Goal: Task Accomplishment & Management: Manage account settings

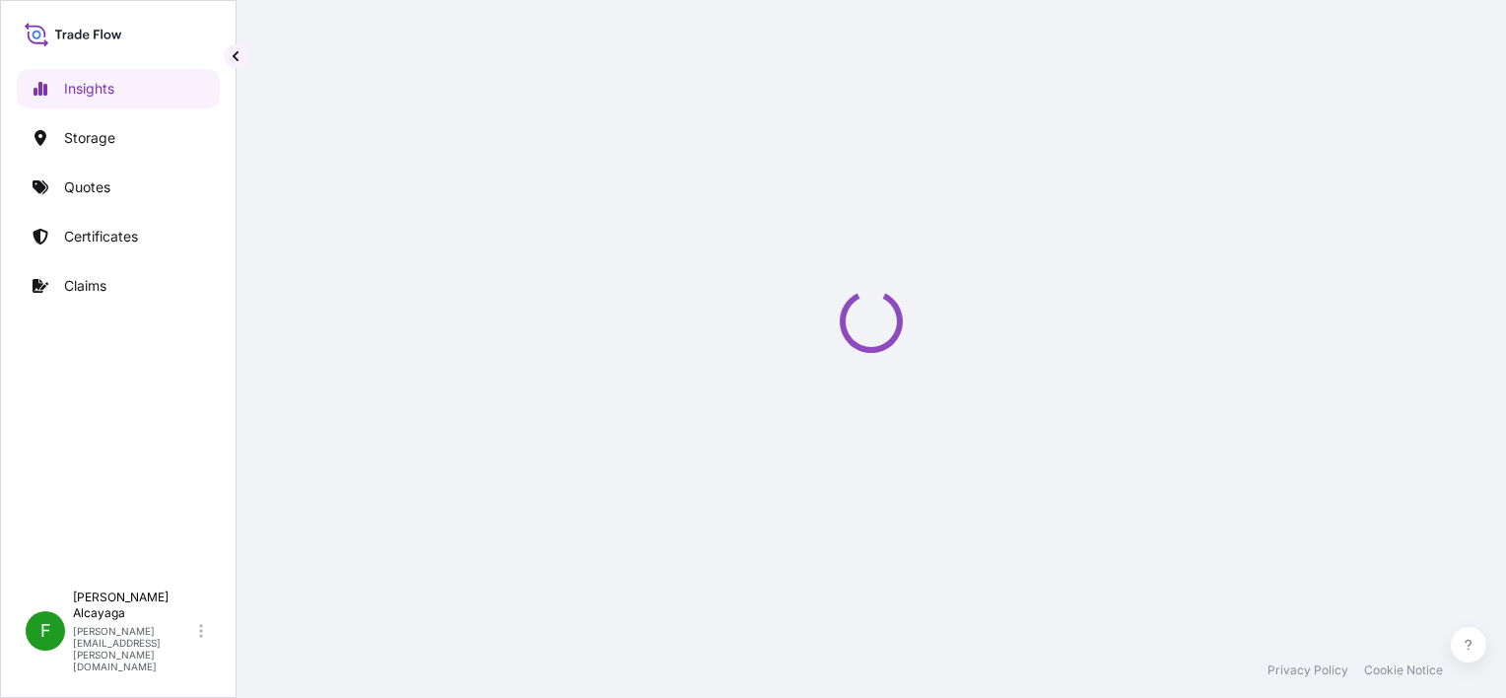
select select "2025"
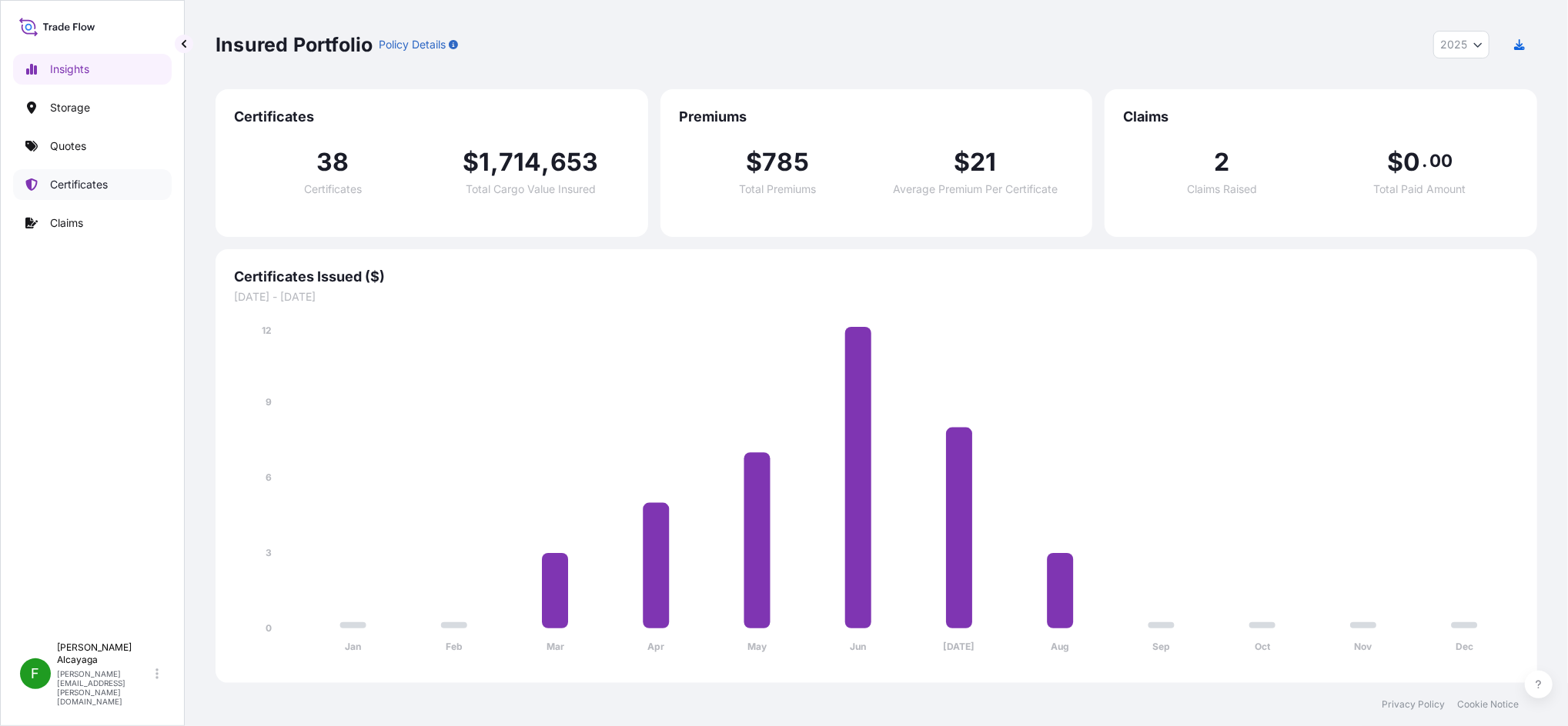
click at [99, 186] on p "Certificates" at bounding box center [79, 185] width 58 height 16
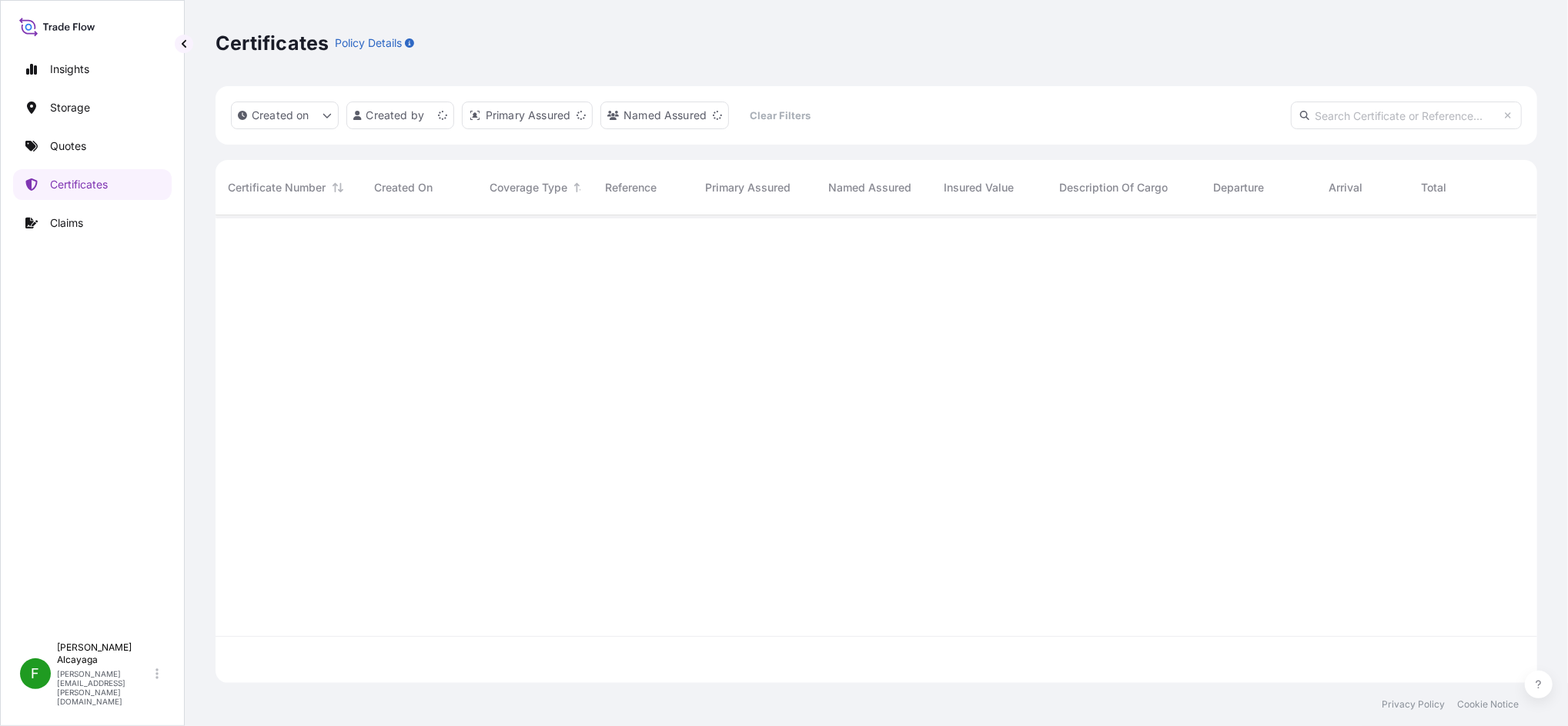
scroll to position [461, 1306]
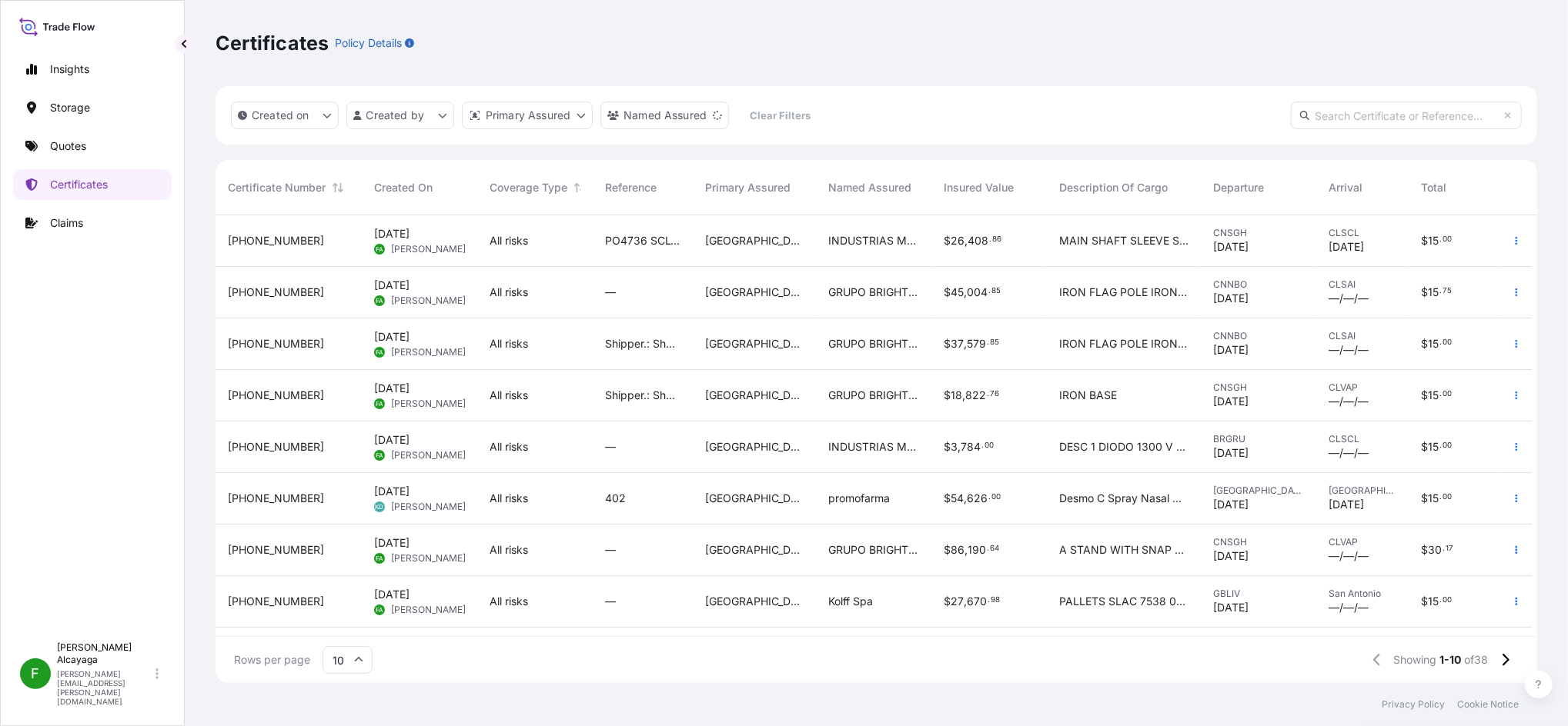
click at [999, 253] on div "$ 26 , 408 . 86" at bounding box center [989, 241] width 116 height 52
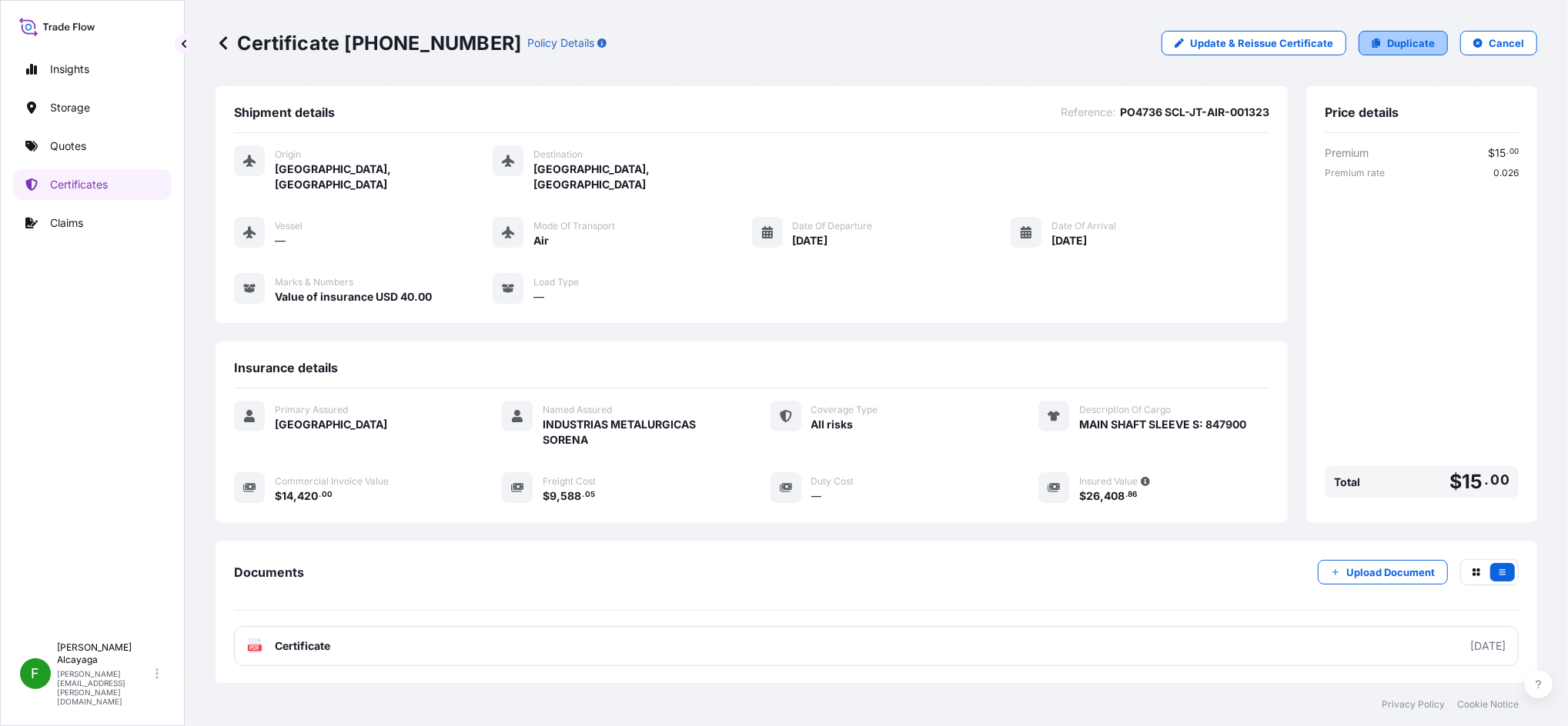
click at [1175, 52] on link "Duplicate" at bounding box center [1403, 43] width 89 height 25
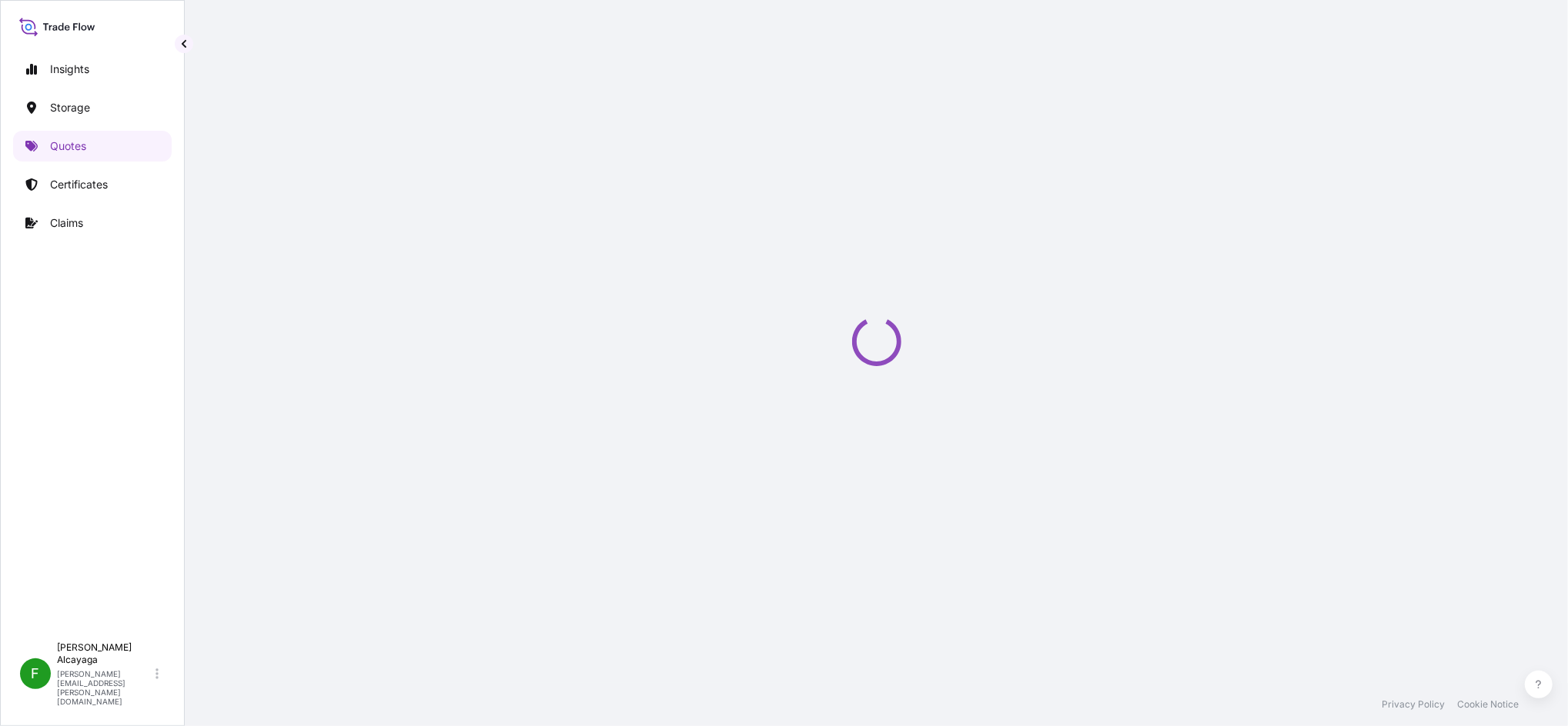
select select "Air"
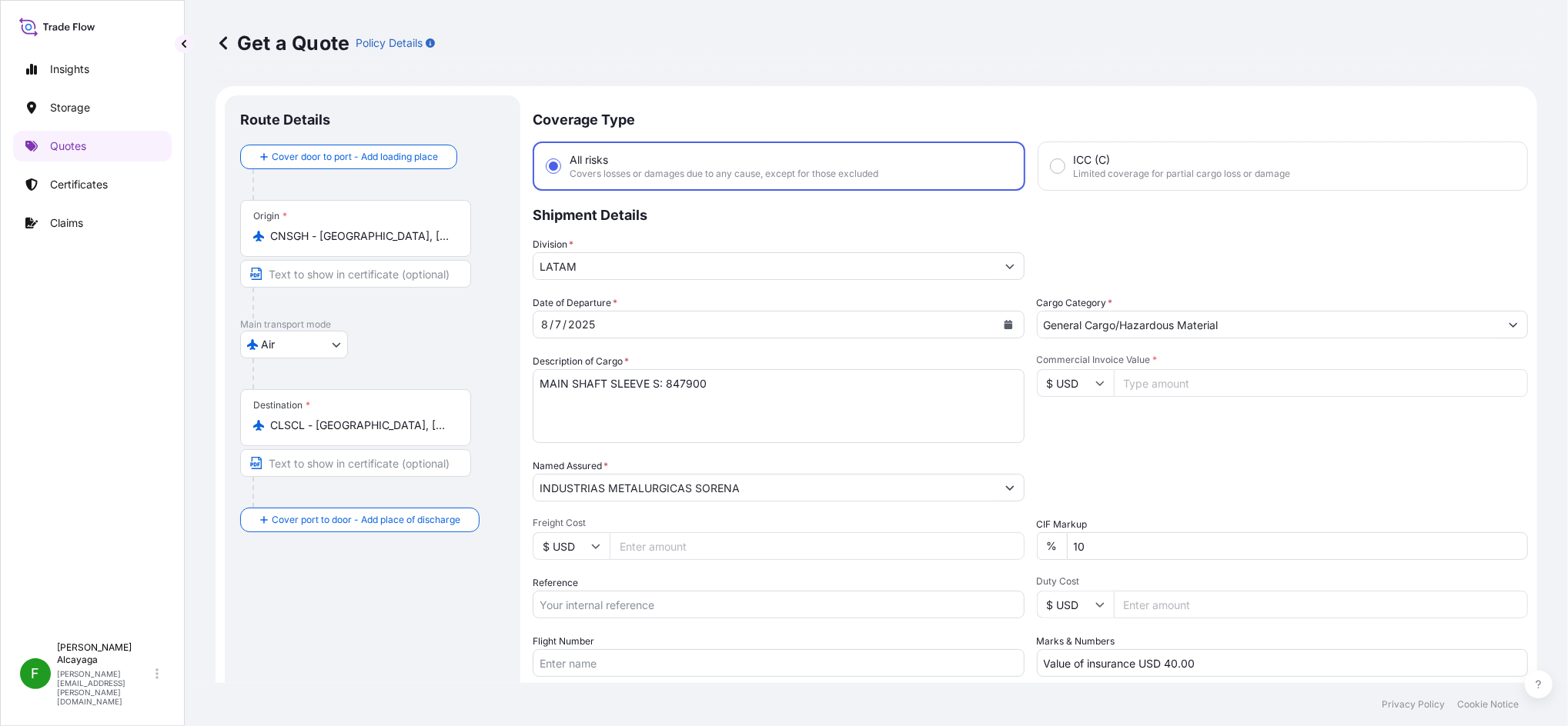
scroll to position [25, 0]
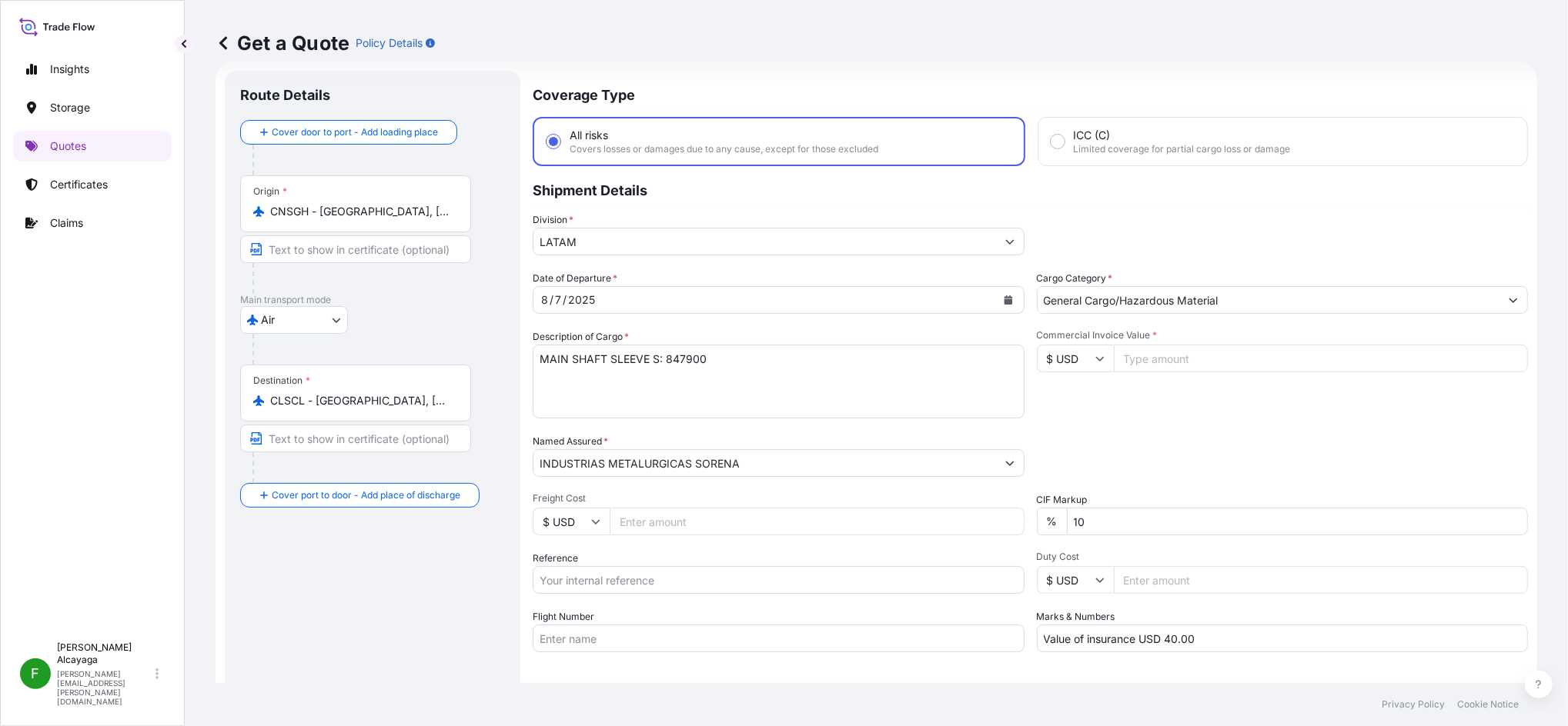
click at [1003, 301] on icon "Calendar" at bounding box center [1007, 300] width 9 height 9
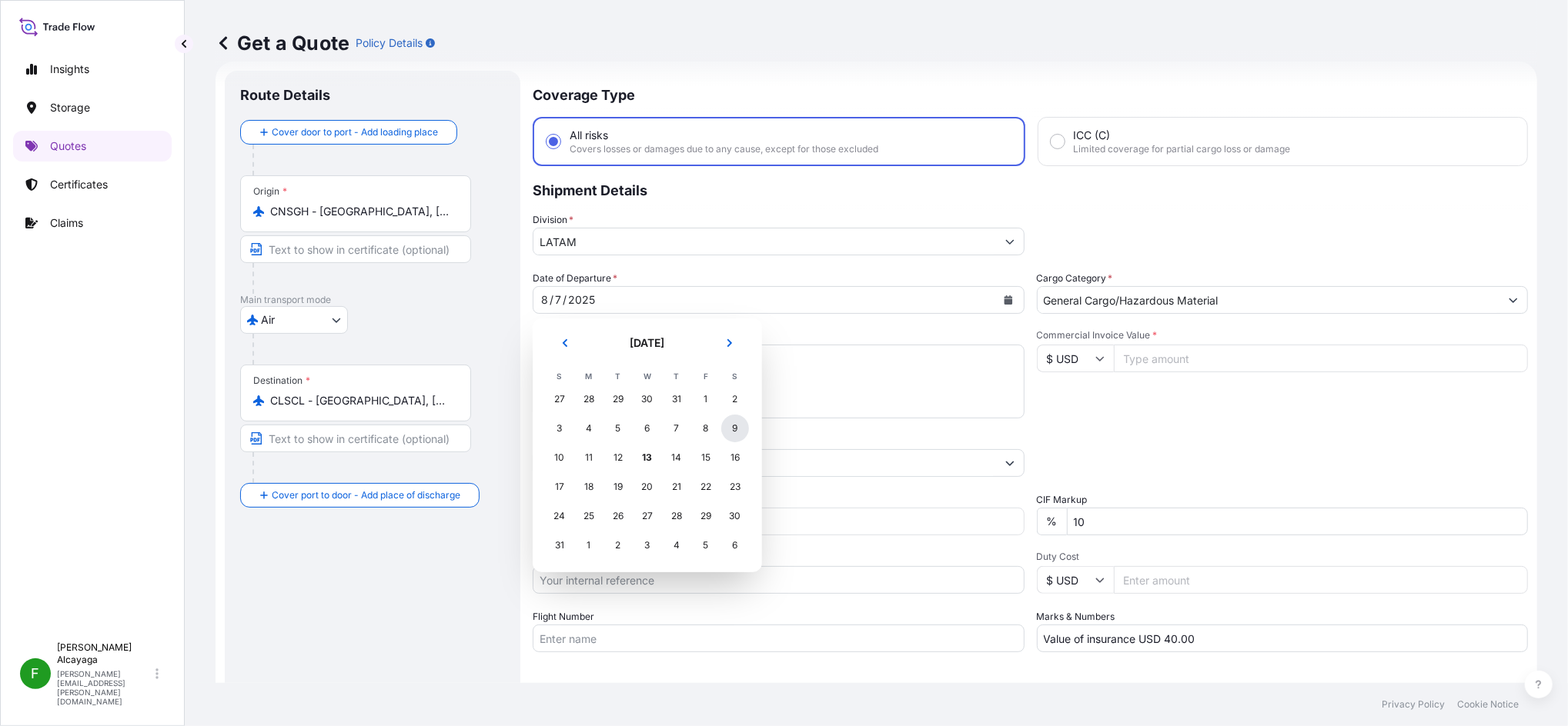
click at [729, 427] on div "9" at bounding box center [735, 428] width 27 height 27
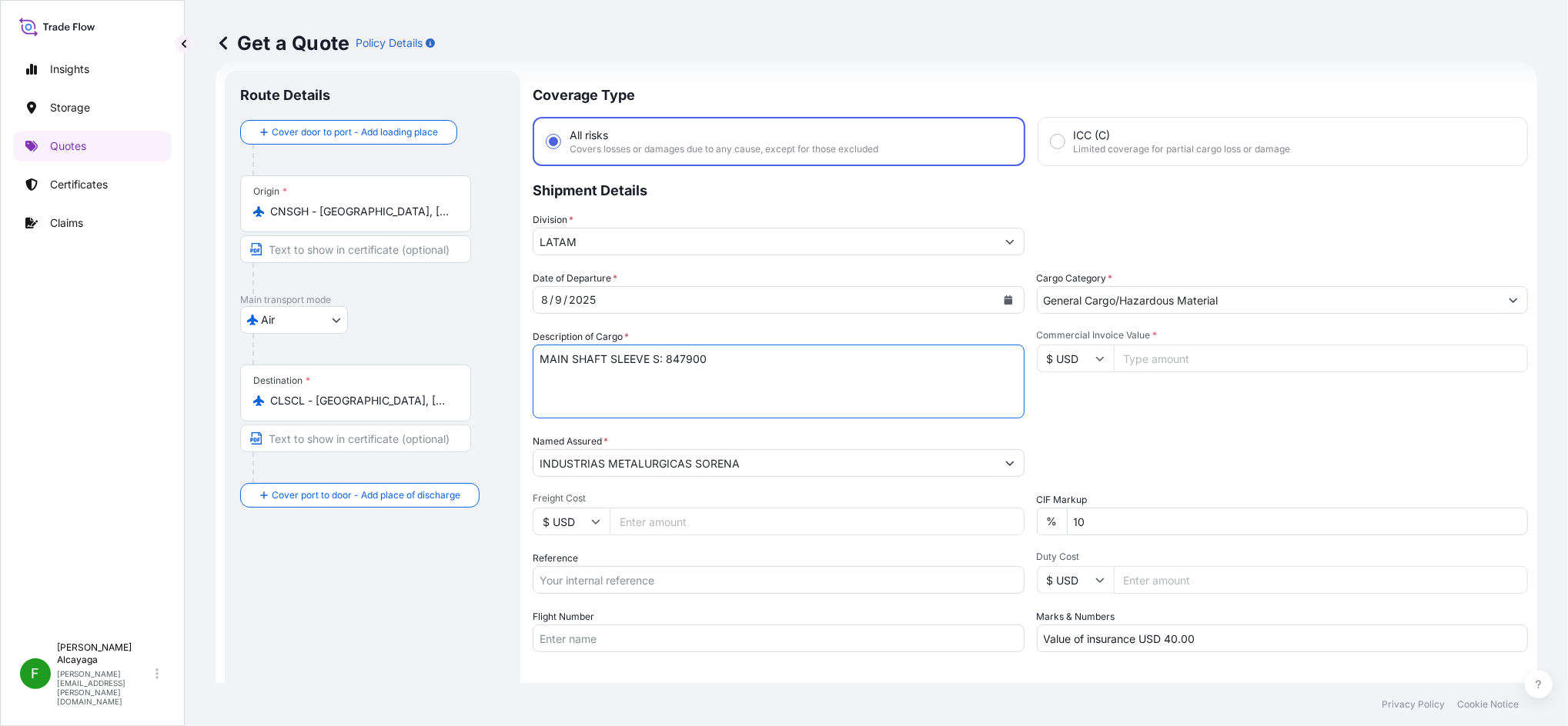
drag, startPoint x: 716, startPoint y: 359, endPoint x: 427, endPoint y: 359, distance: 289.0
click at [427, 359] on form "Route Details Cover door to port - Add loading place Place of loading Road / In…" at bounding box center [876, 419] width 1321 height 715
paste textarea "CRUSHER PARTS PO 4992 NOT RESTRICTED (74x30x29) IN AES"
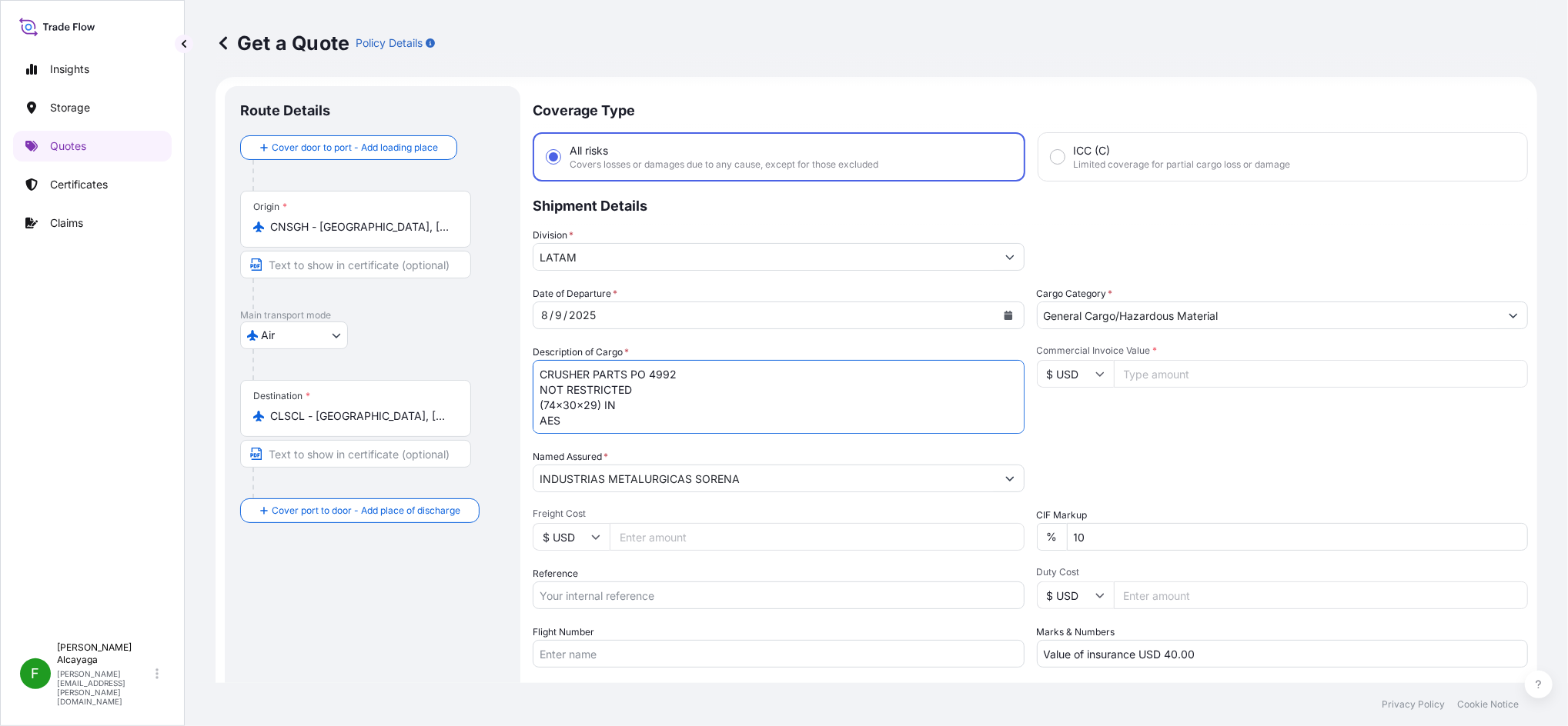
scroll to position [0, 0]
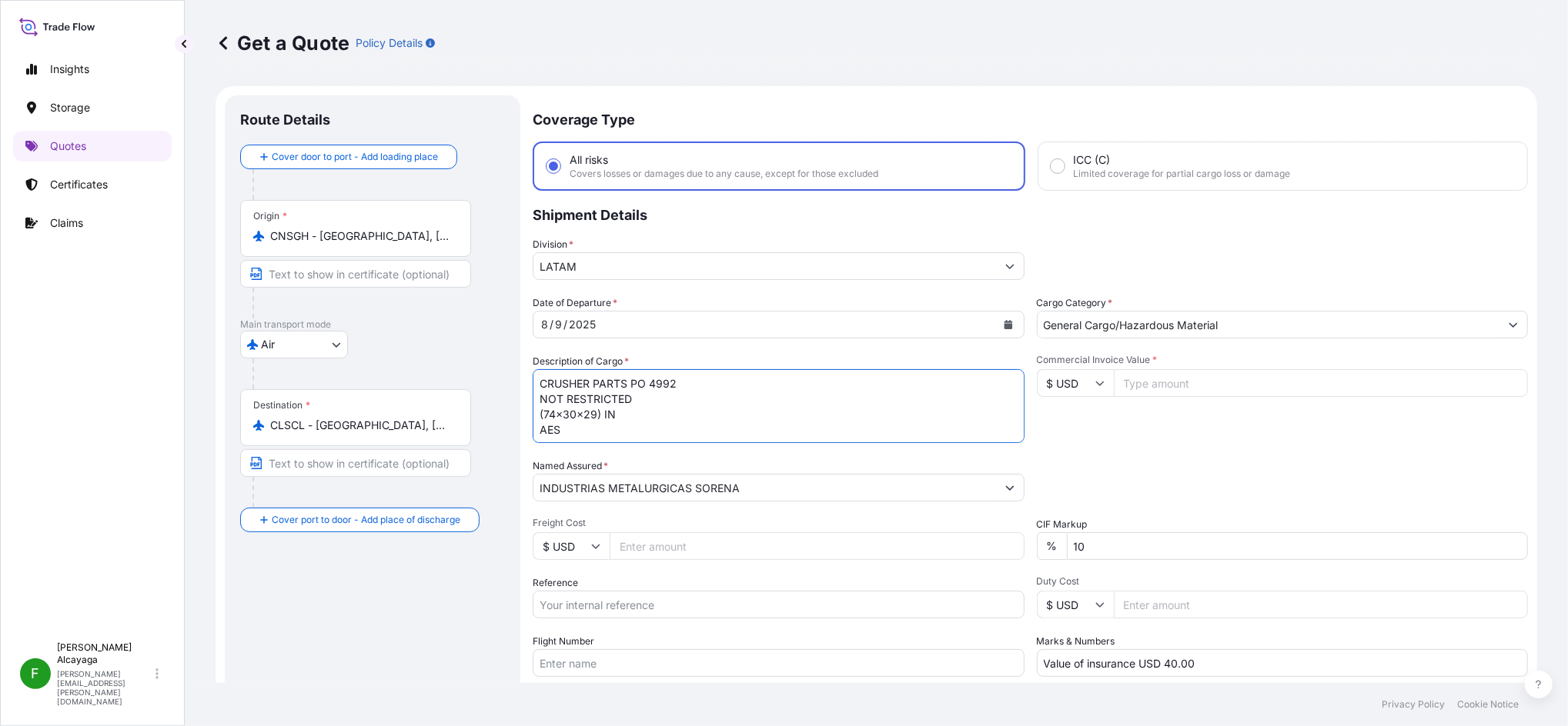
type textarea "CRUSHER PARTS PO 4992 NOT RESTRICTED (74x30x29) IN AES"
click at [411, 222] on div "Origin * CNSGH - Shanghai, China" at bounding box center [356, 228] width 231 height 57
click at [411, 229] on input "CNSGH - Shanghai, China" at bounding box center [361, 237] width 182 height 16
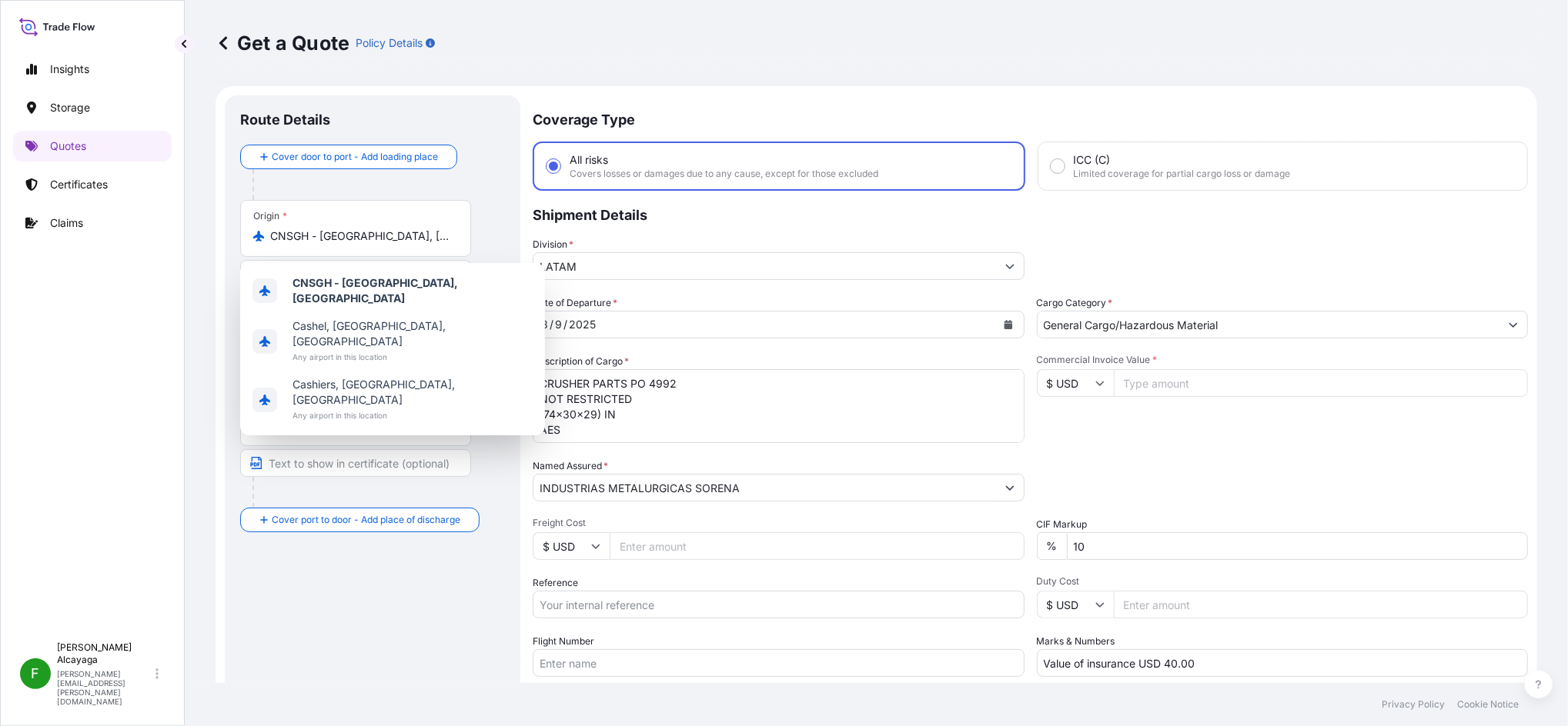
click at [408, 229] on div "Origin * CNSGH - Shanghai, China" at bounding box center [356, 228] width 231 height 57
click at [408, 229] on input "CNSGH - Shanghai, China" at bounding box center [361, 237] width 182 height 16
click at [400, 241] on input "CNSGH - Shanghai, China" at bounding box center [361, 237] width 182 height 16
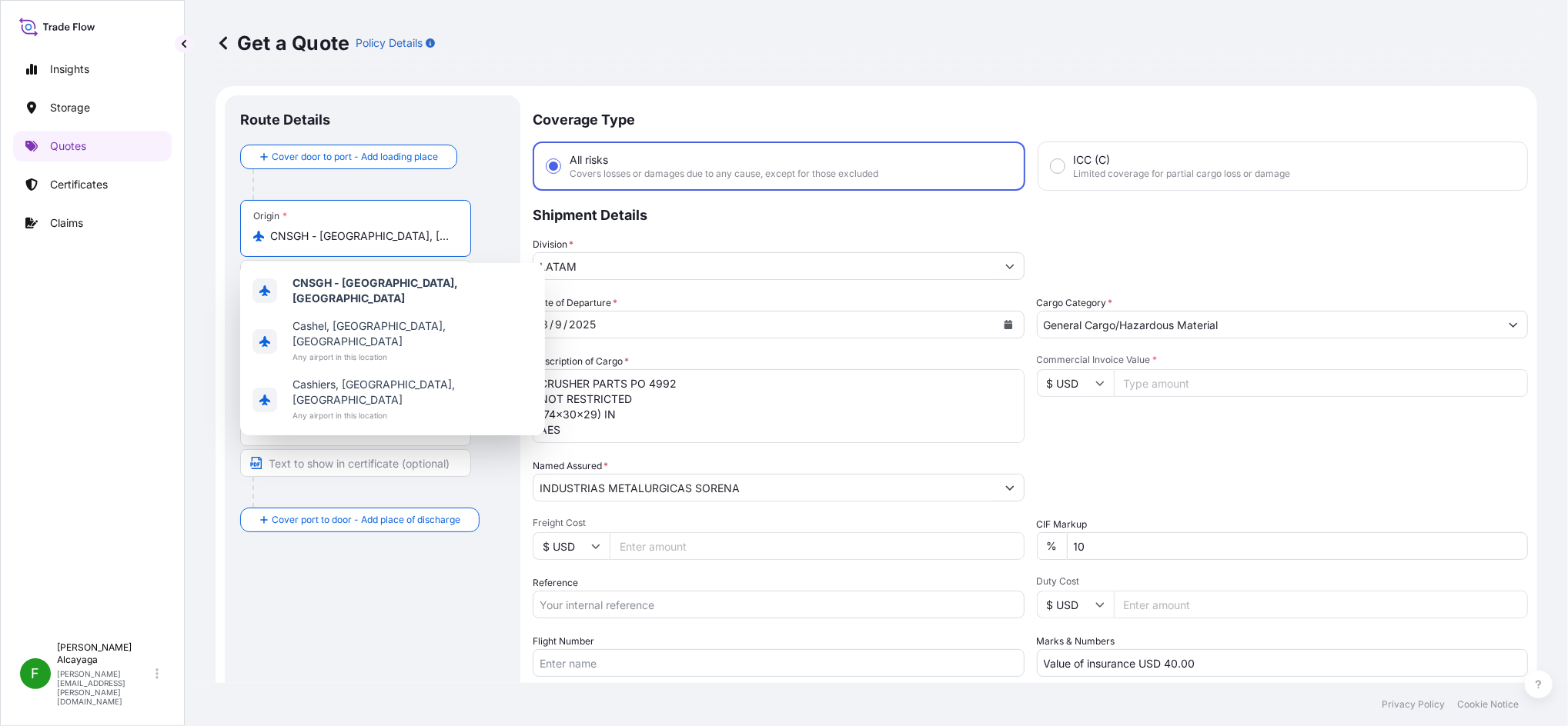
paste input "OHARE"
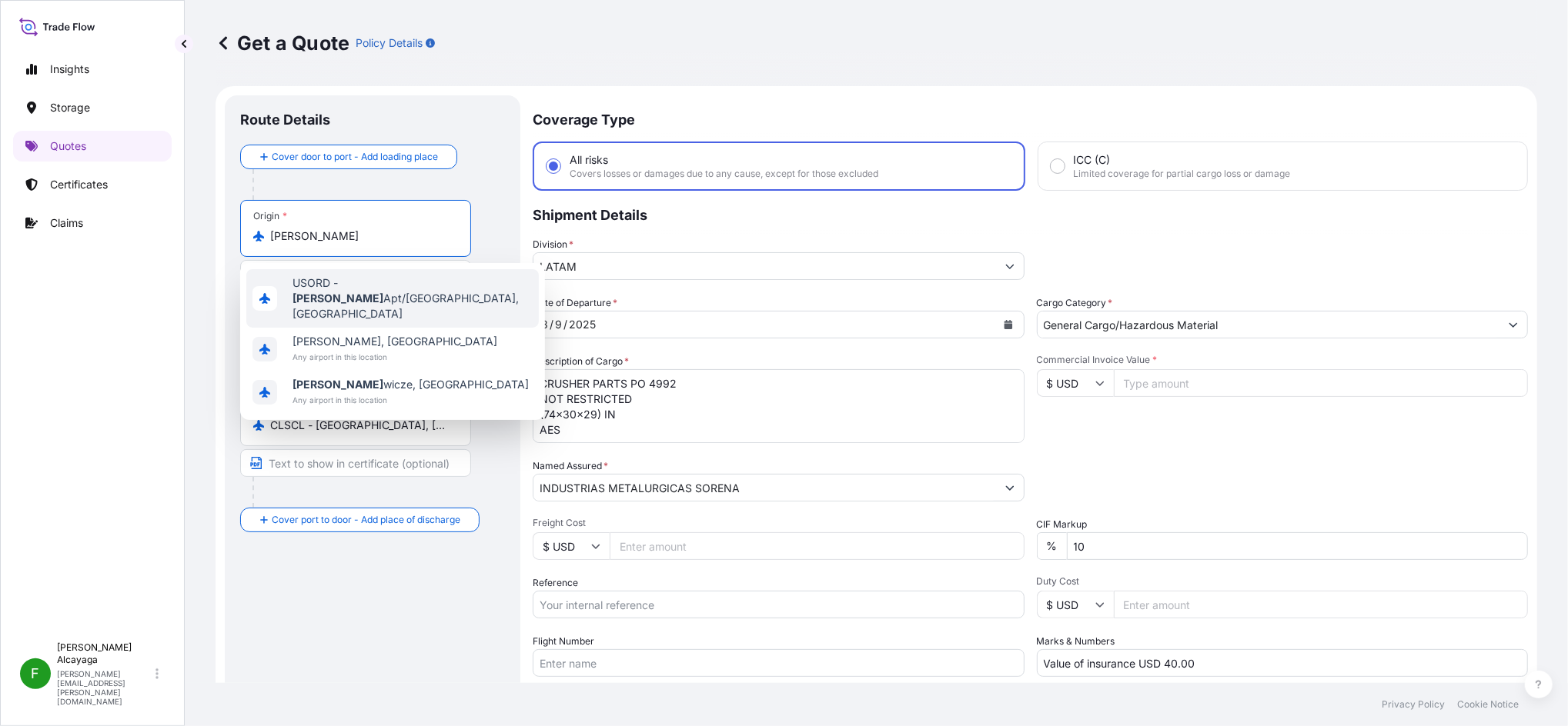
click at [433, 294] on span "USORD - OHare Apt/Chicago, United States" at bounding box center [413, 298] width 241 height 46
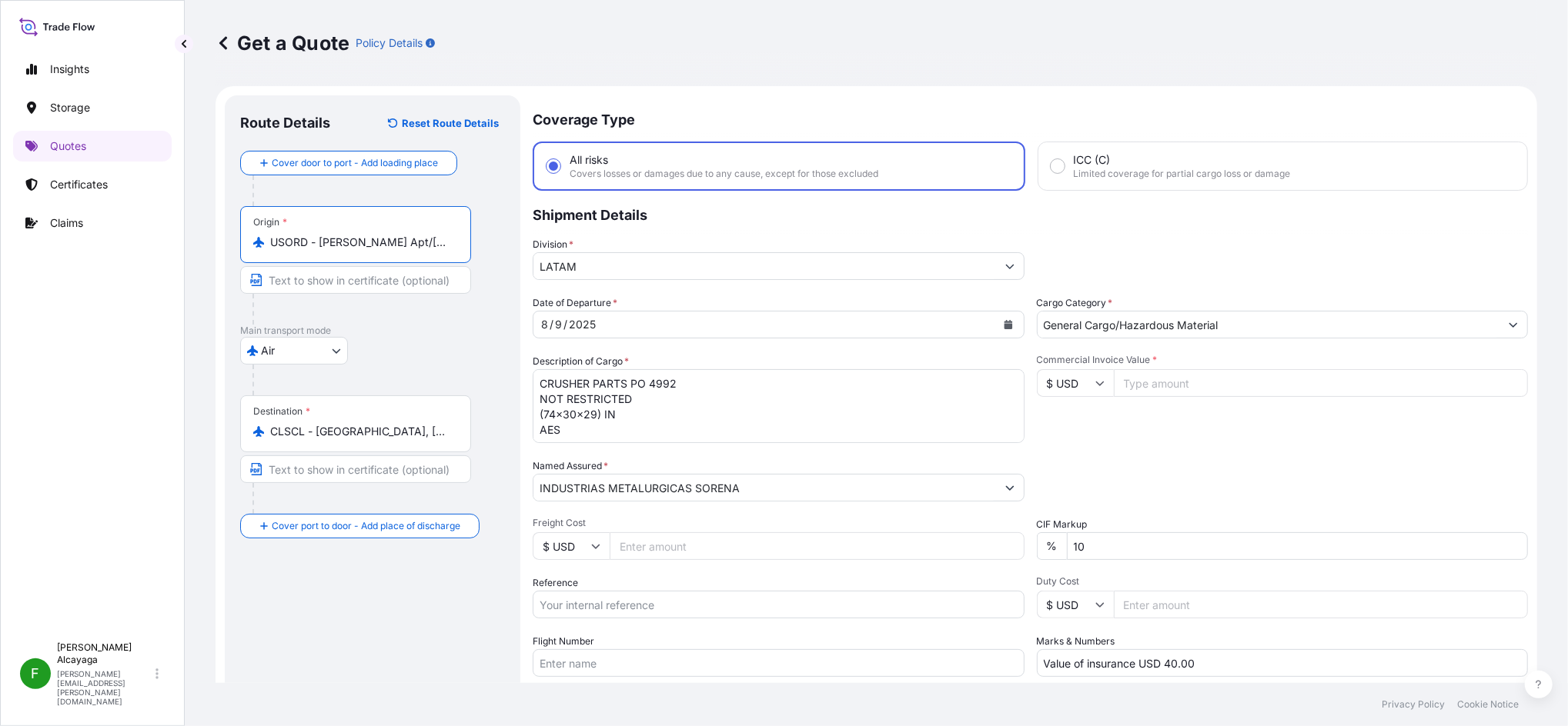
type input "USORD - OHare Apt/Chicago, United States"
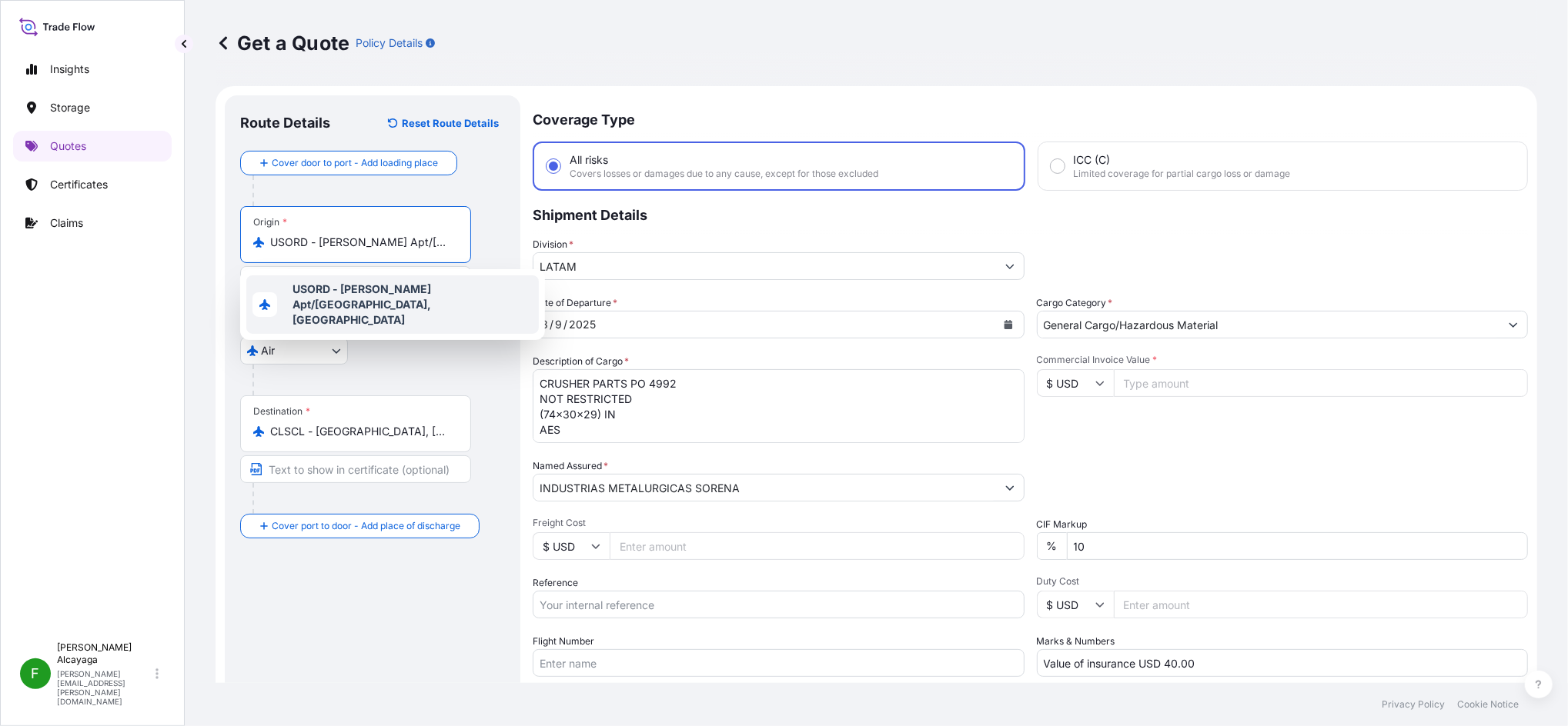
click at [322, 286] on span "USORD - OHare Apt/Chicago, United States" at bounding box center [413, 304] width 241 height 46
click at [429, 300] on span "USORD - OHare Apt/Chicago, United States" at bounding box center [413, 304] width 241 height 46
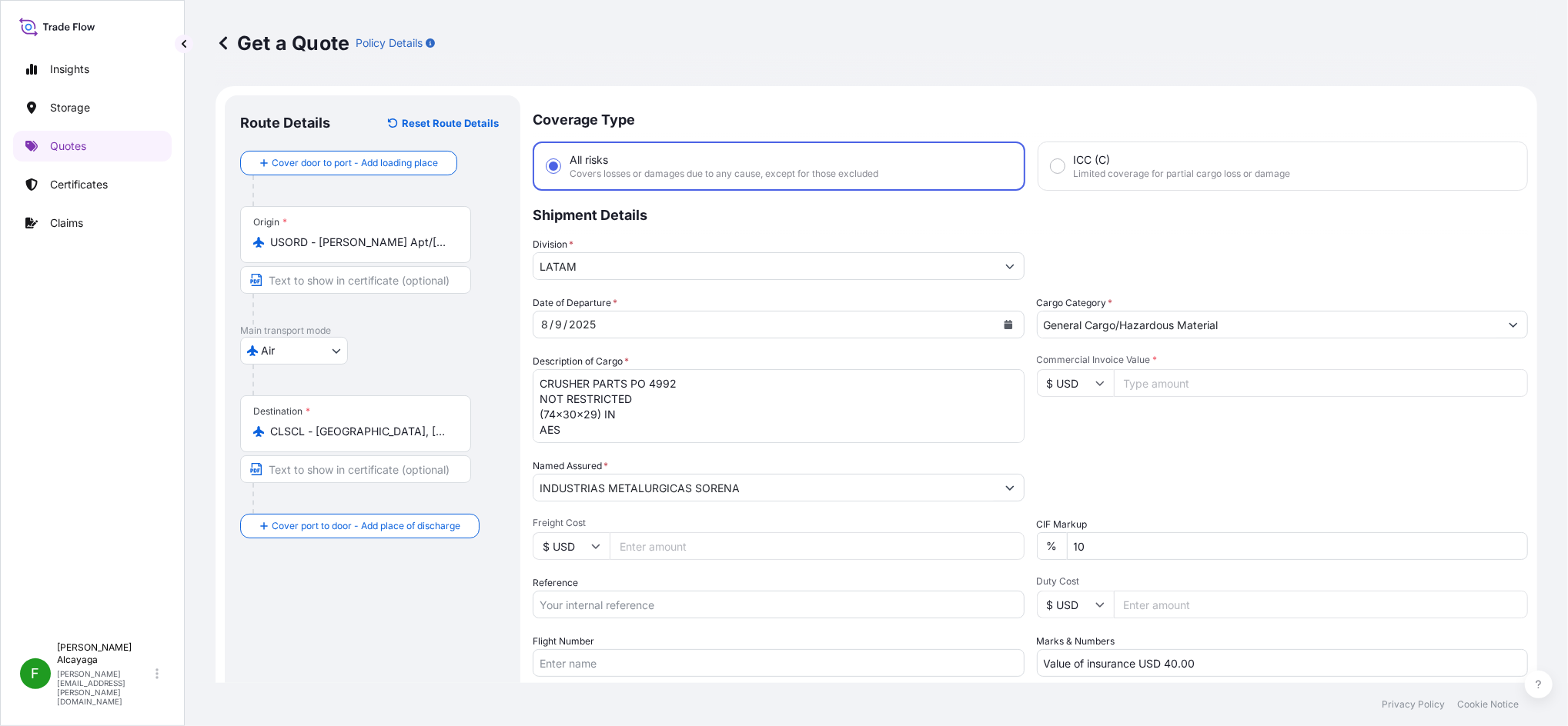
click at [696, 543] on input "Freight Cost" at bounding box center [817, 546] width 415 height 27
click at [1155, 393] on input "Commercial Invoice Value *" at bounding box center [1320, 383] width 415 height 27
click at [833, 544] on input "Freight Cost" at bounding box center [817, 546] width 415 height 27
paste input "9426.00"
type input "9426.00"
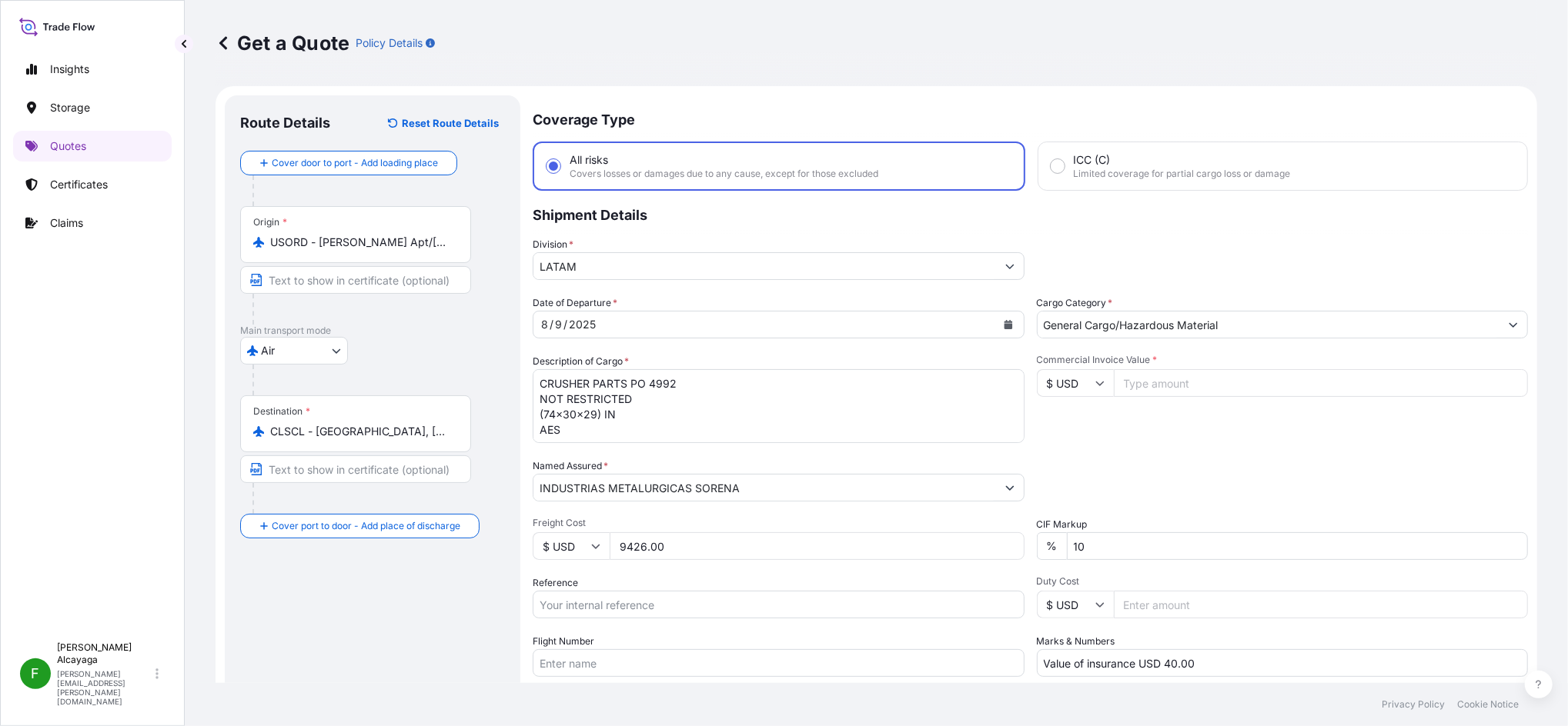
drag, startPoint x: 1143, startPoint y: 468, endPoint x: 1142, endPoint y: 454, distance: 14.0
click at [1142, 464] on div "Packing Category Type to search a container mode Please select a primary mode o…" at bounding box center [1283, 479] width 492 height 43
click at [1139, 385] on input "Commercial Invoice Value *" at bounding box center [1320, 383] width 415 height 27
paste input "48593"
type input "48593"
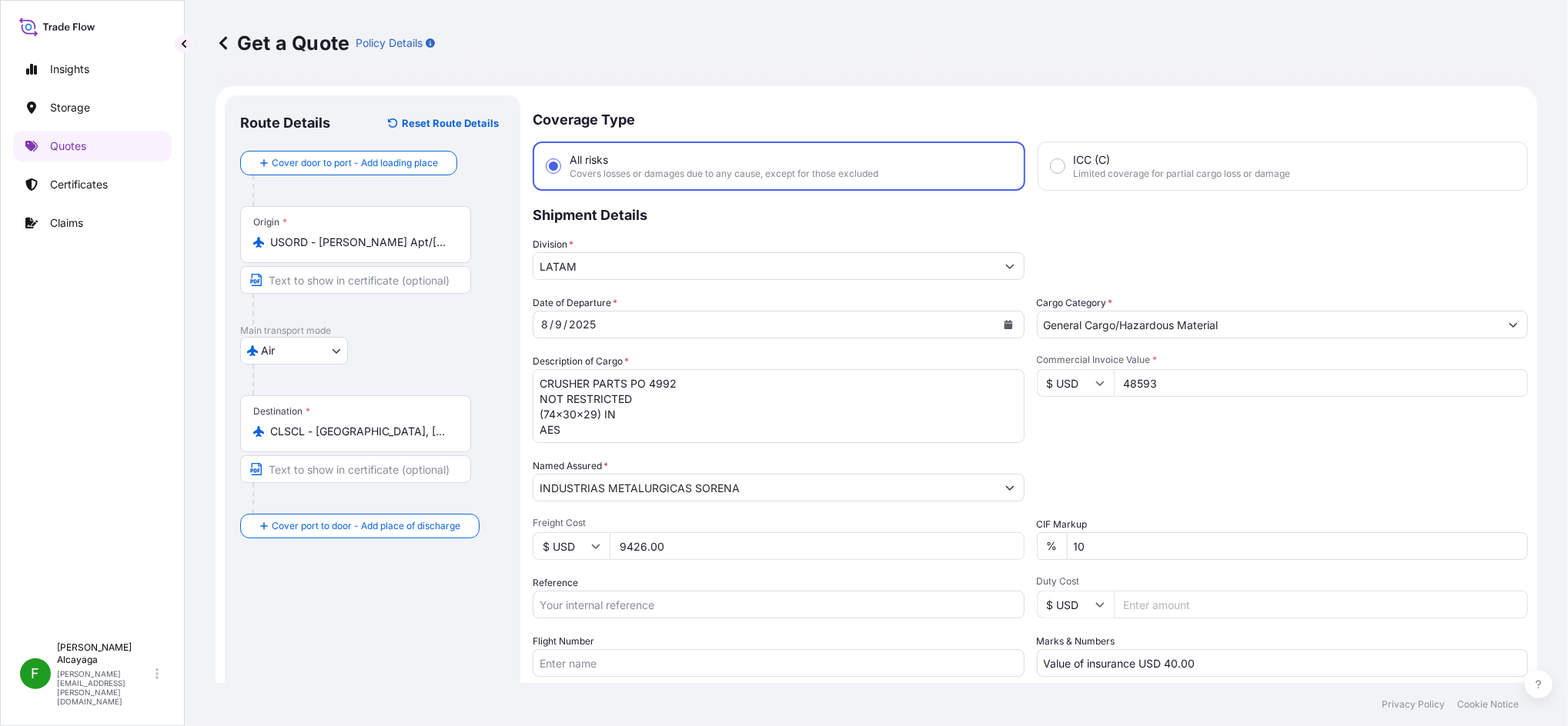
click at [1151, 438] on div "Commercial Invoice Value * $ USD 48593" at bounding box center [1283, 398] width 492 height 89
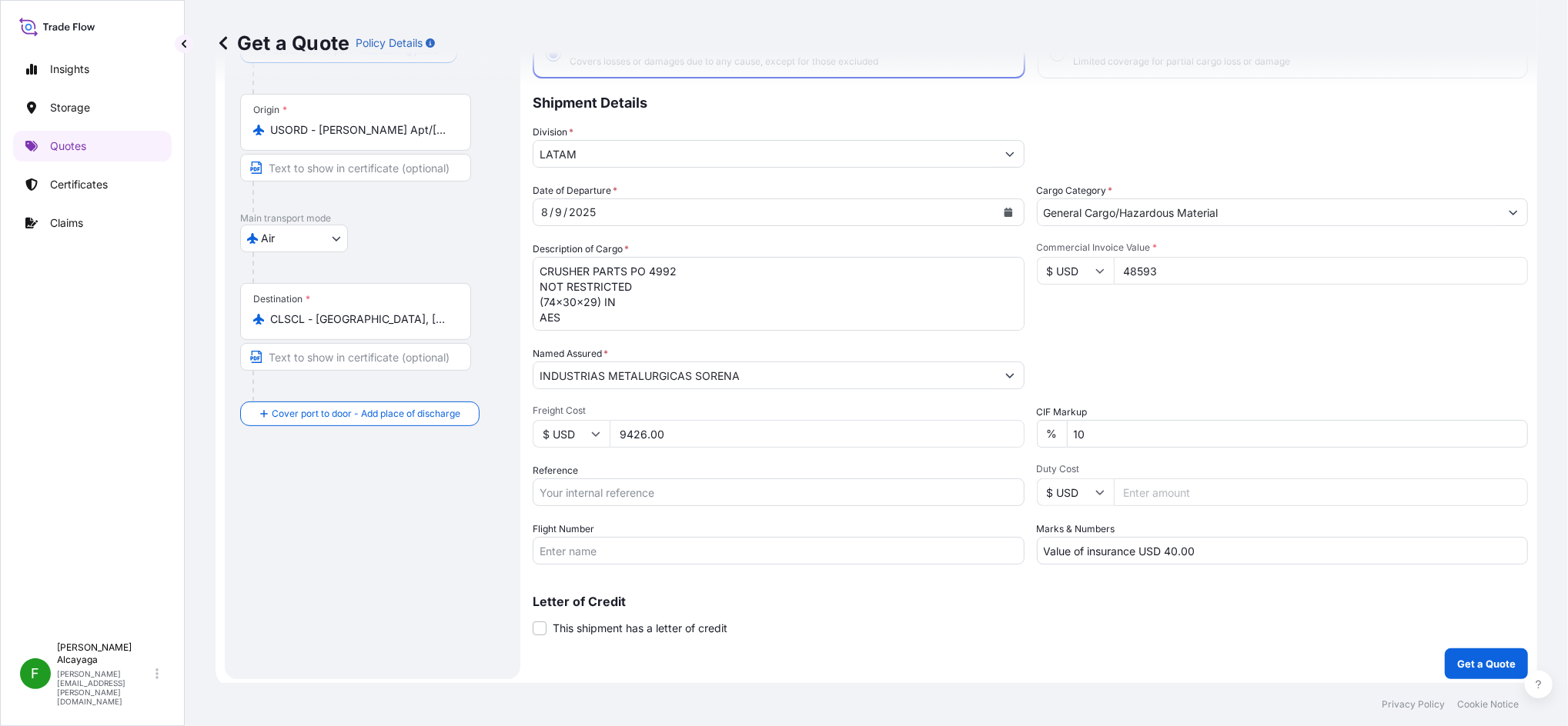
scroll to position [115, 0]
click at [1175, 544] on div "Coverage Type All risks Covers losses or damages due to any cause, except for t…" at bounding box center [1030, 329] width 995 height 696
click at [1175, 544] on p "Get a Quote" at bounding box center [1486, 662] width 59 height 16
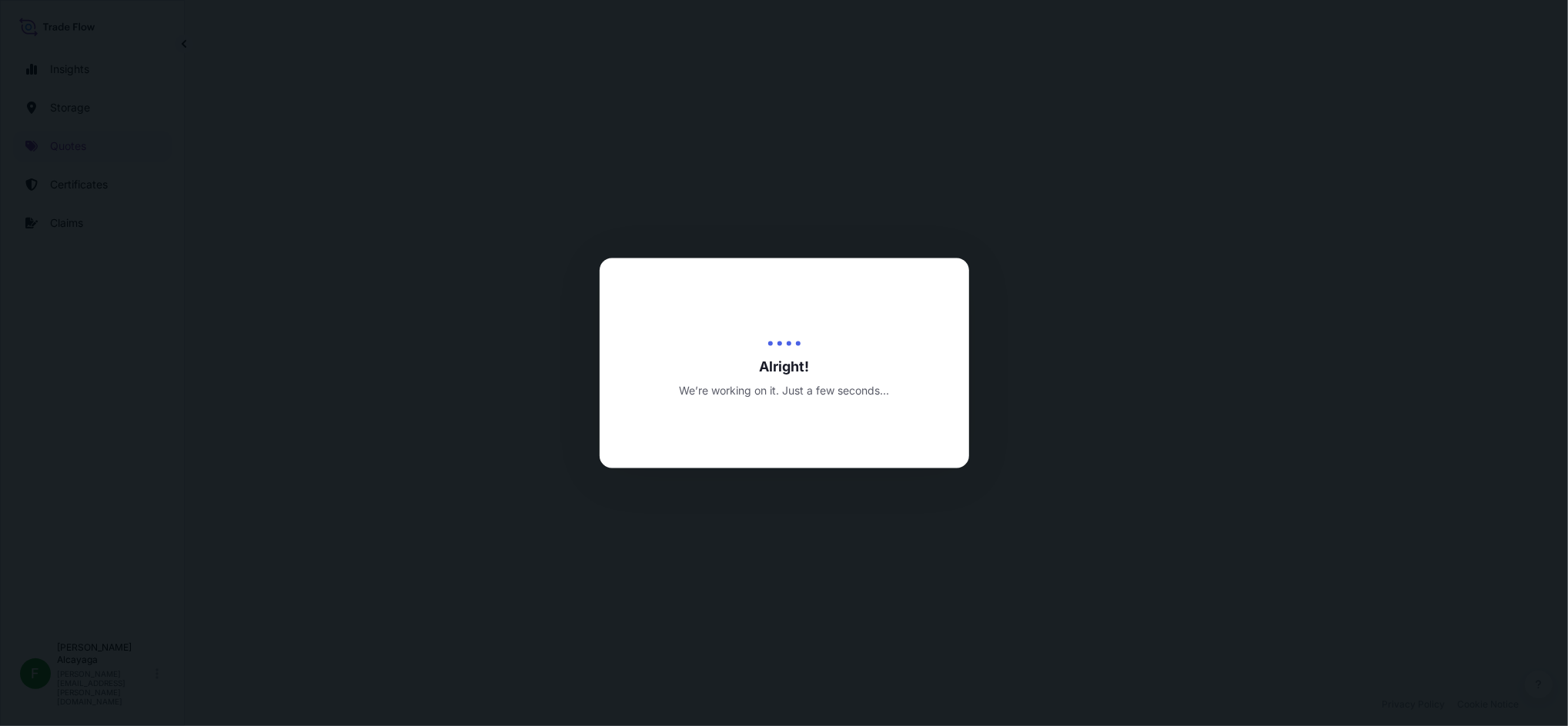
select select "Air"
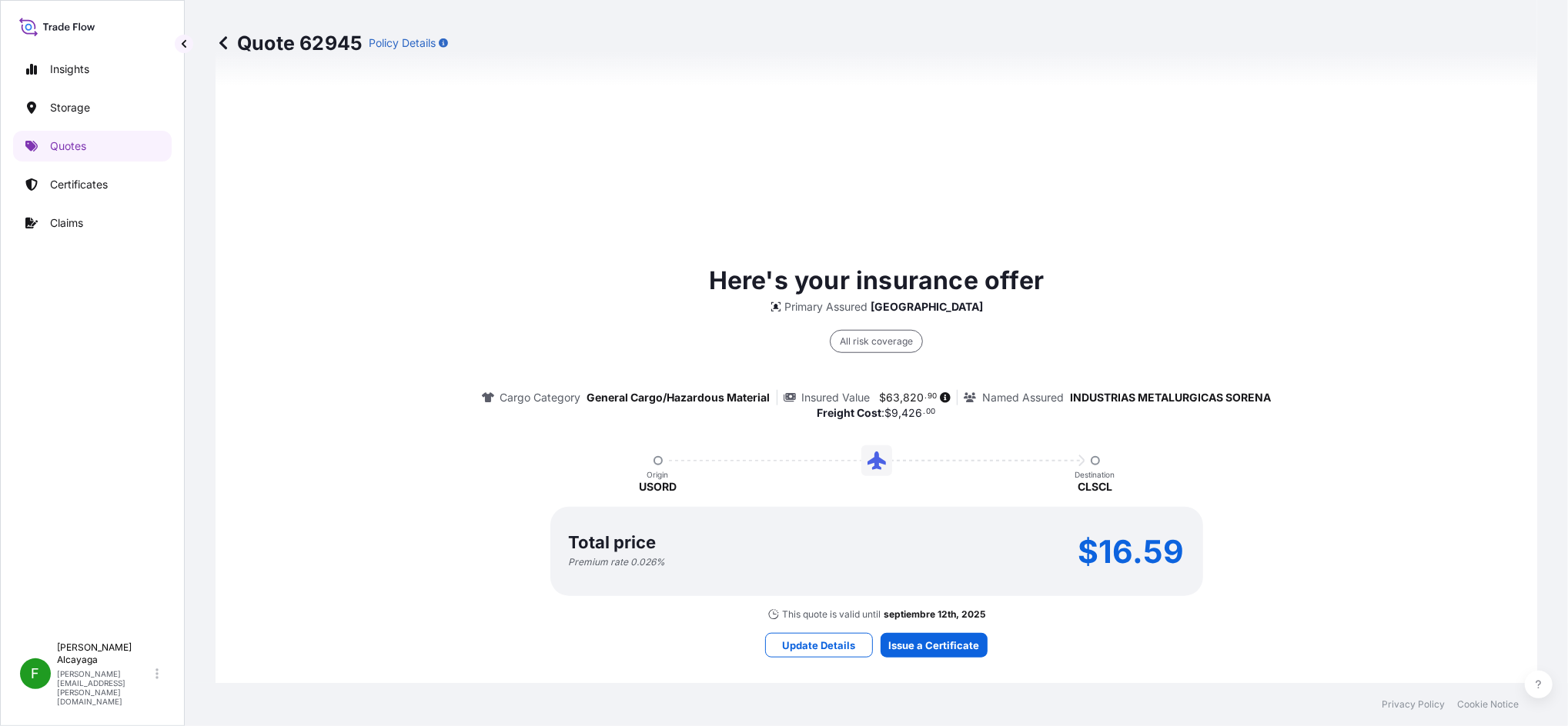
scroll to position [1077, 0]
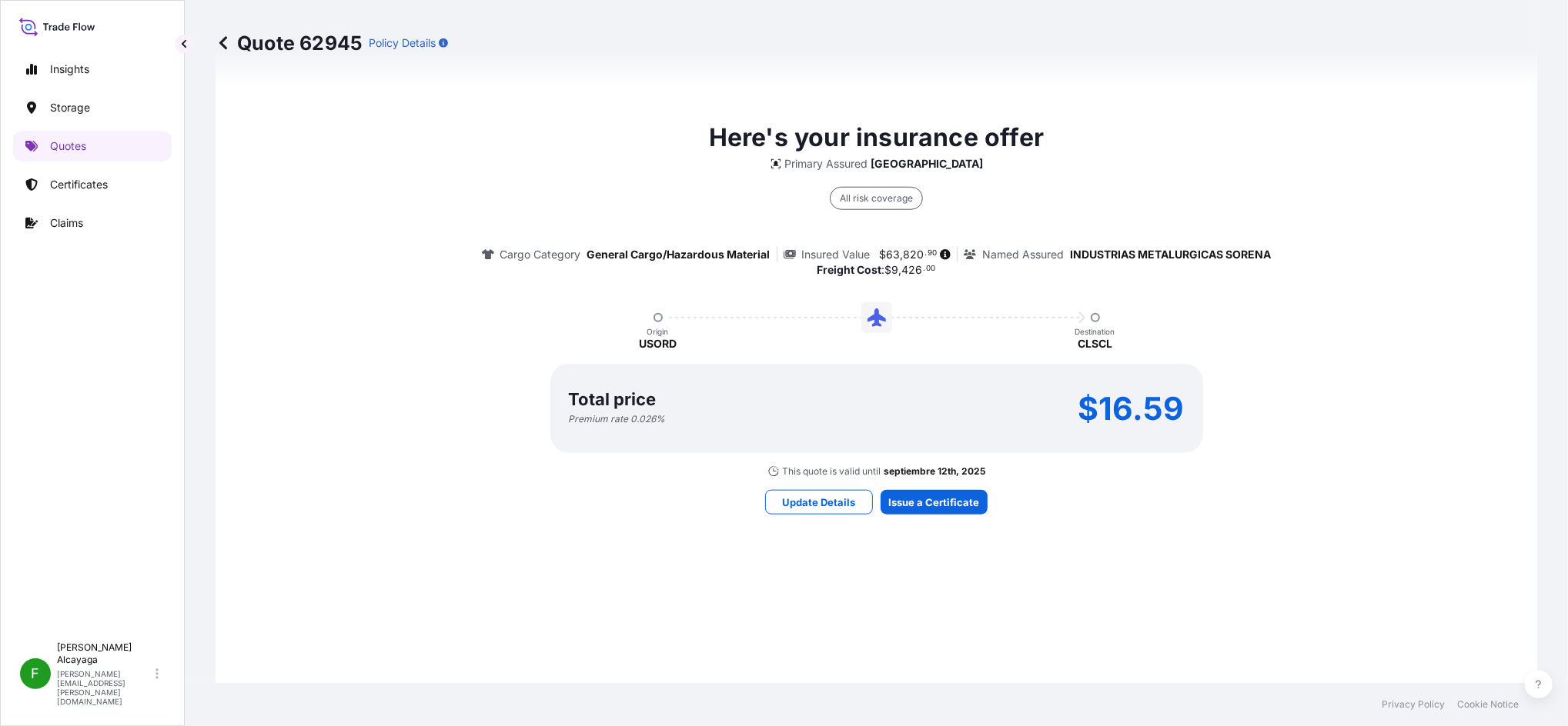
click at [903, 250] on span "820" at bounding box center [914, 254] width 21 height 11
drag, startPoint x: 899, startPoint y: 250, endPoint x: 879, endPoint y: 253, distance: 20.2
click at [891, 241] on div "All risk coverage Cargo Category General Cargo/Hazardous Material Insured Value…" at bounding box center [876, 225] width 789 height 106
drag, startPoint x: 878, startPoint y: 253, endPoint x: 915, endPoint y: 253, distance: 37.0
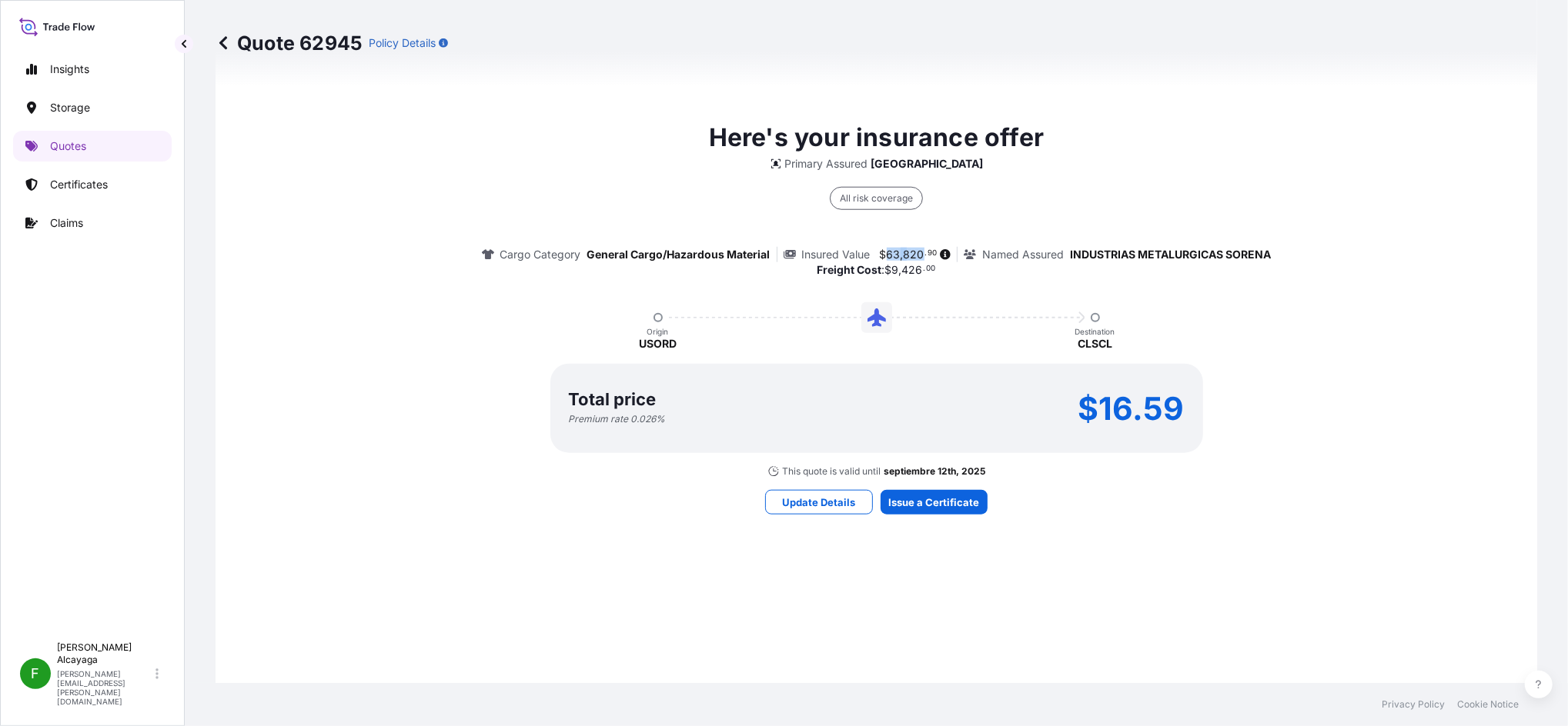
click at [915, 253] on span "$ 63 , 820 . 90" at bounding box center [909, 254] width 58 height 11
copy span "63 , 820"
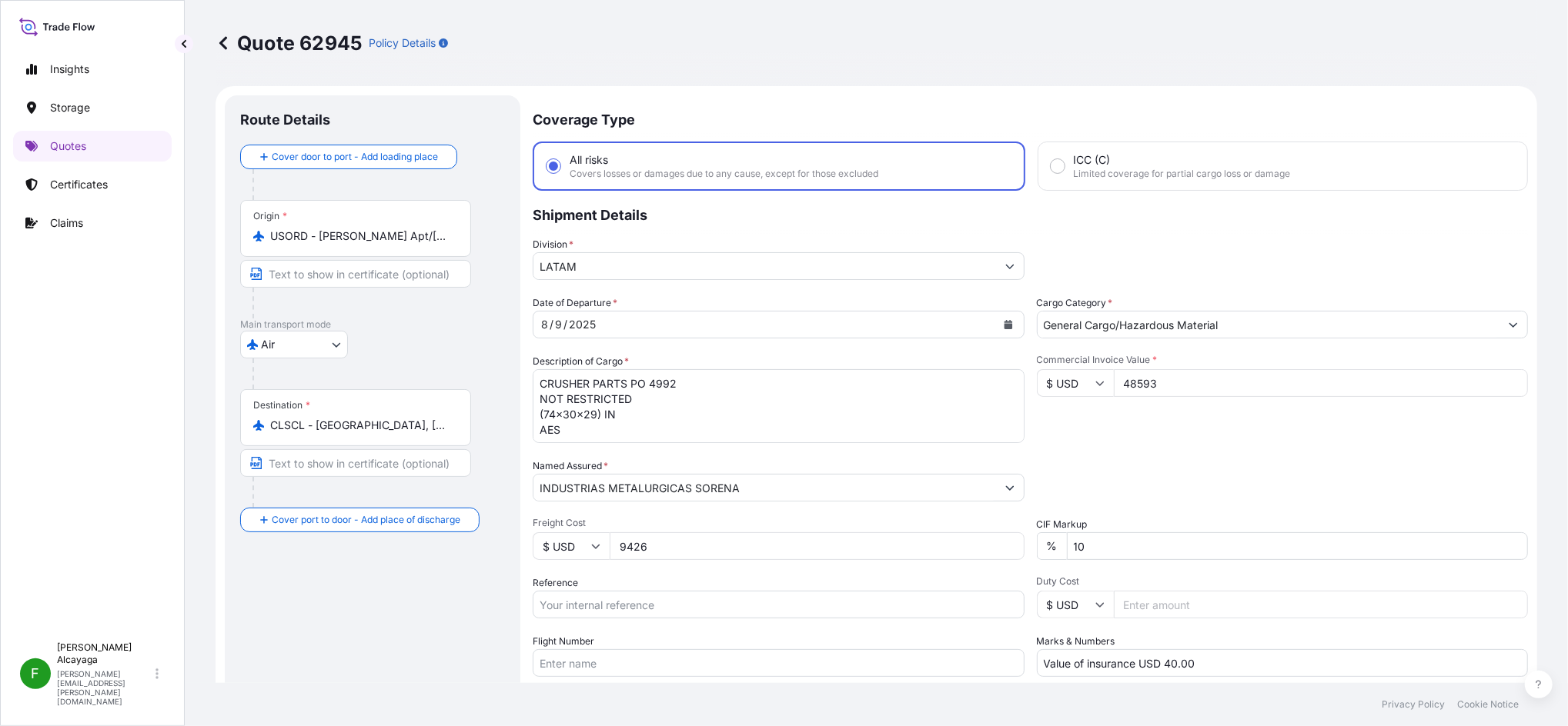
scroll to position [308, 0]
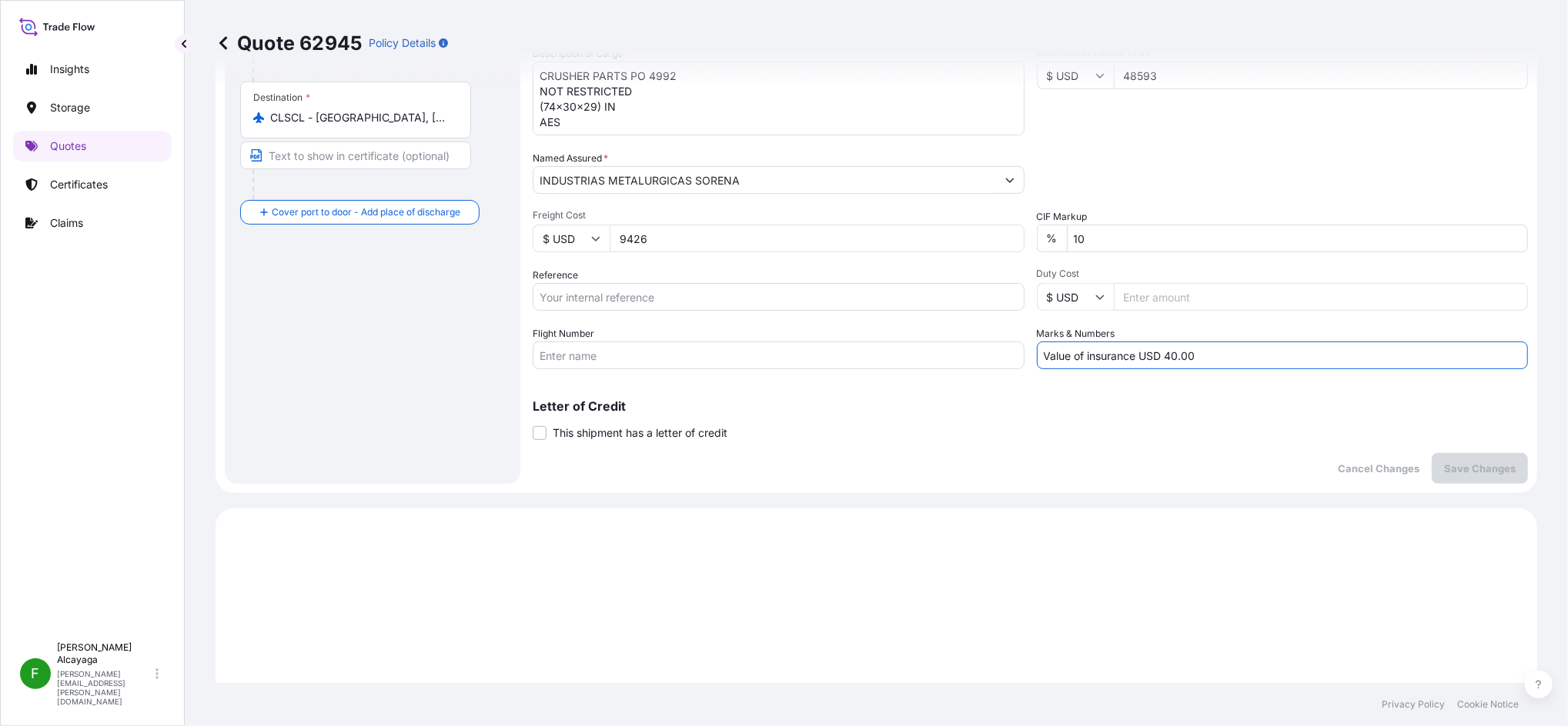
drag, startPoint x: 1153, startPoint y: 358, endPoint x: 1320, endPoint y: 358, distance: 167.0
click at [1175, 358] on input "Value of insurance USD 40.00" at bounding box center [1283, 355] width 492 height 27
paste input "127,64"
type input "Value of insurance USD 127,64"
click at [1175, 468] on p "Save Changes" at bounding box center [1480, 468] width 72 height 16
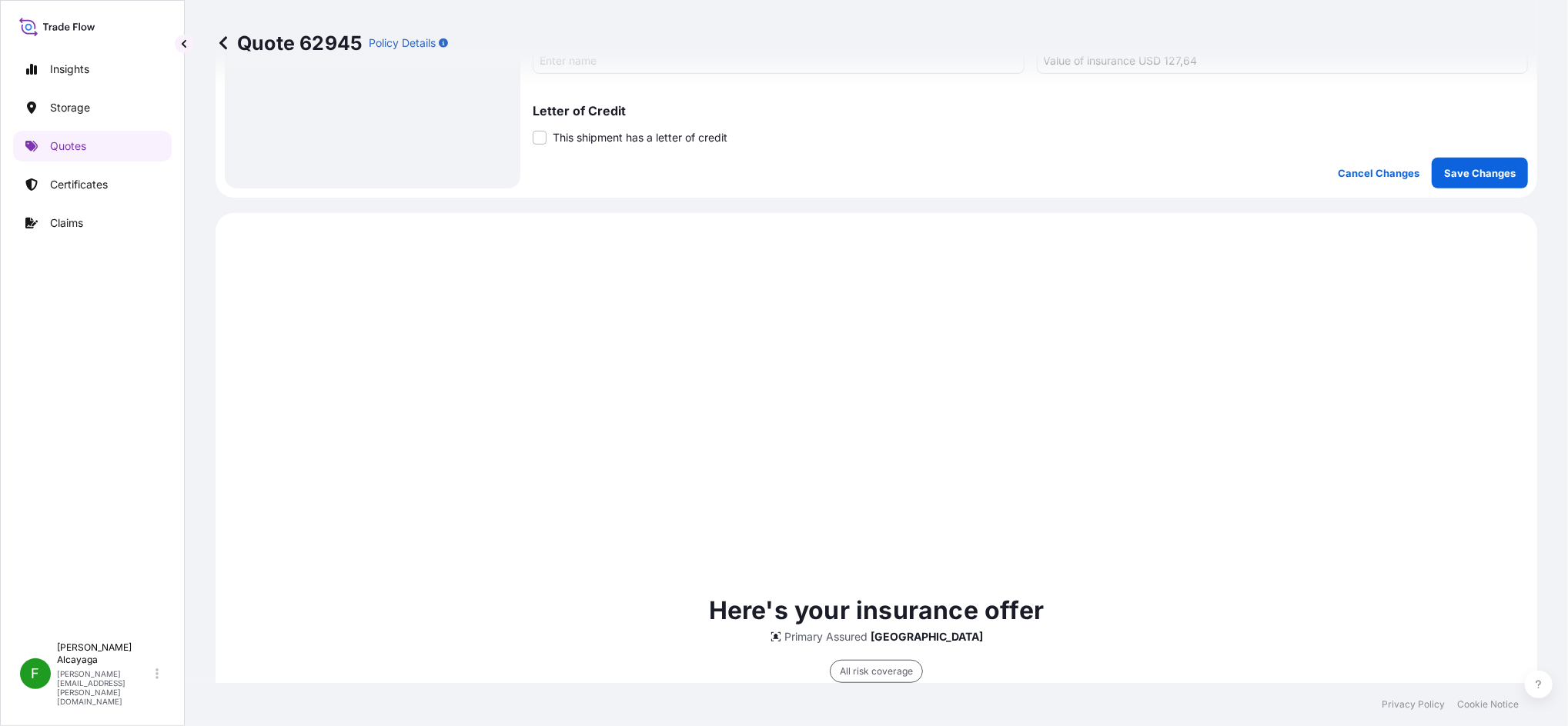
scroll to position [736, 0]
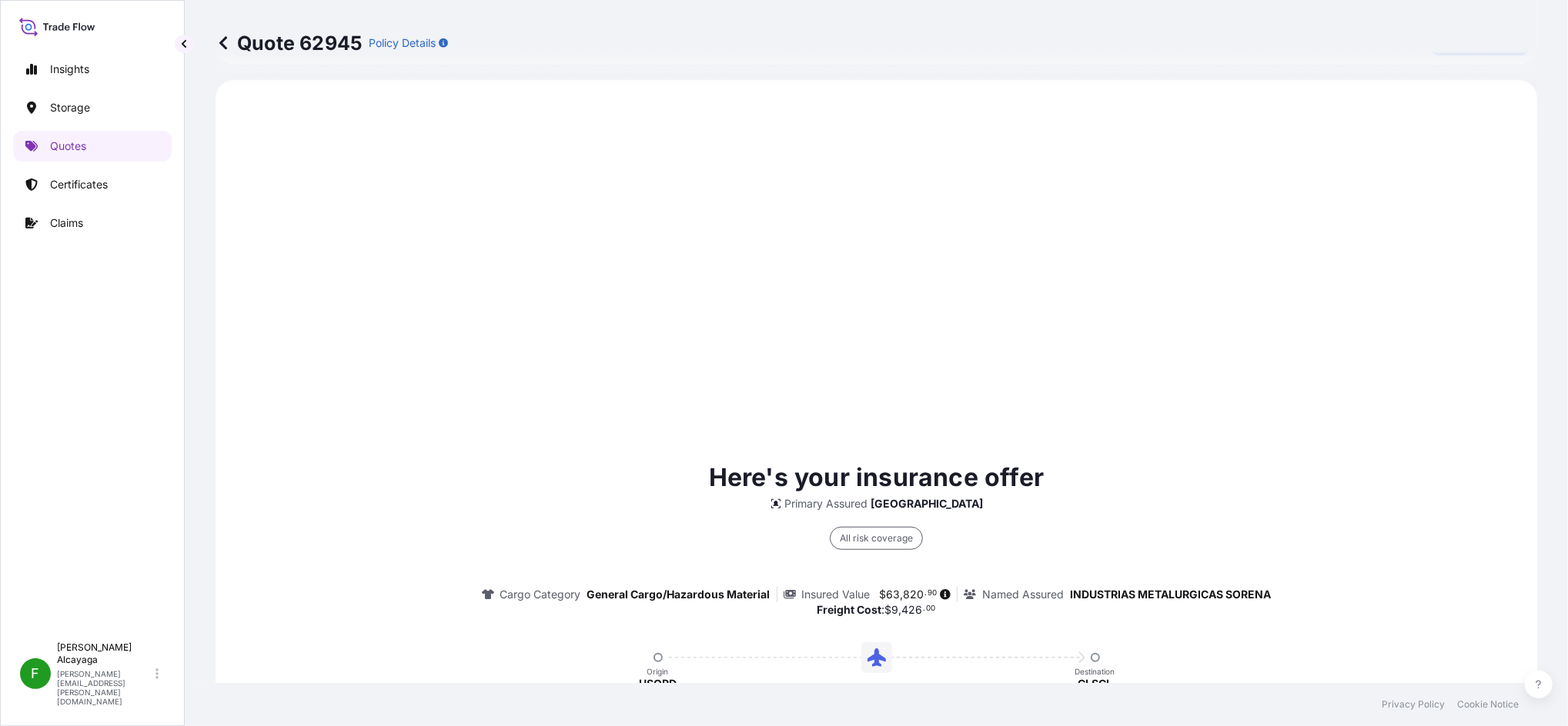
select select "Air"
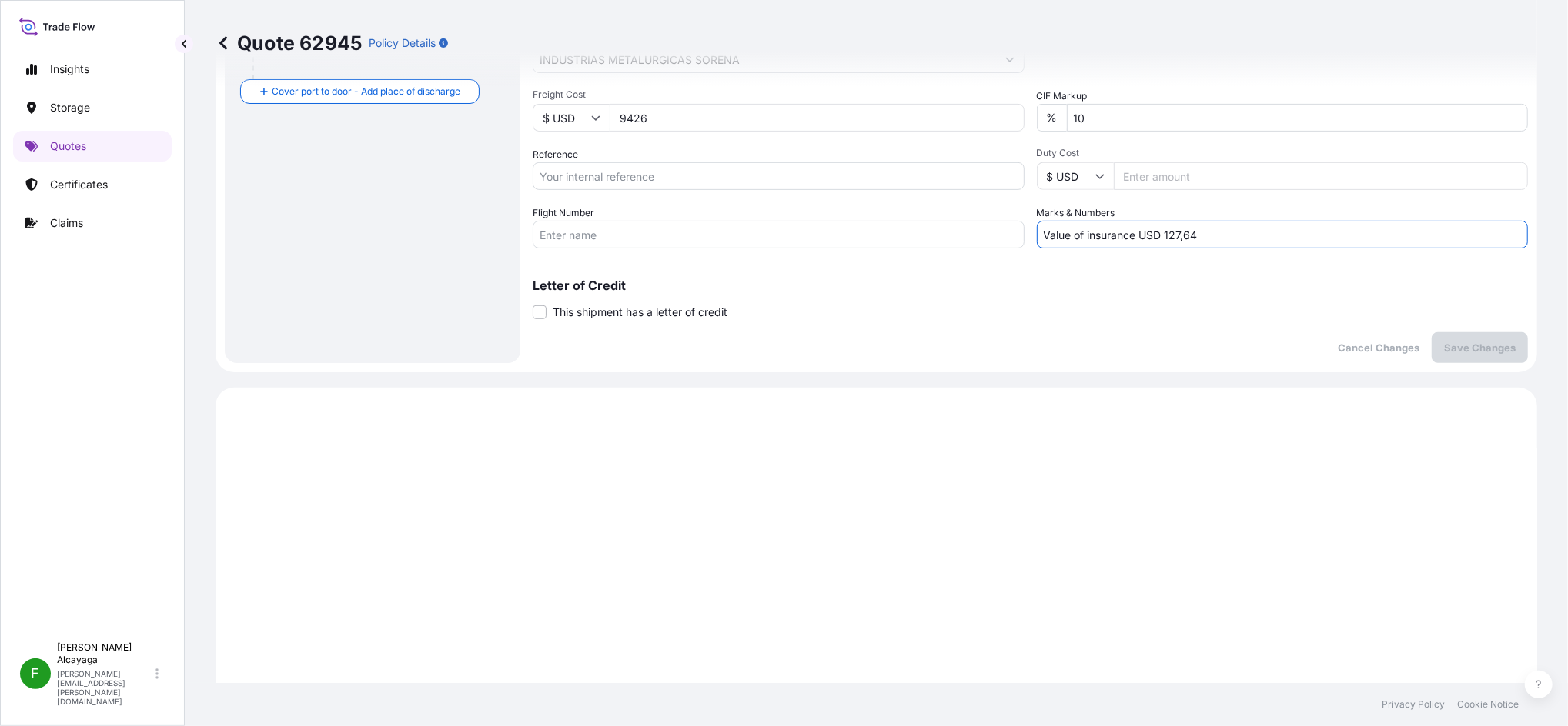
drag, startPoint x: 1157, startPoint y: 227, endPoint x: 1295, endPoint y: 231, distance: 138.1
click at [1175, 231] on input "Value of insurance USD 127,64" at bounding box center [1283, 234] width 492 height 27
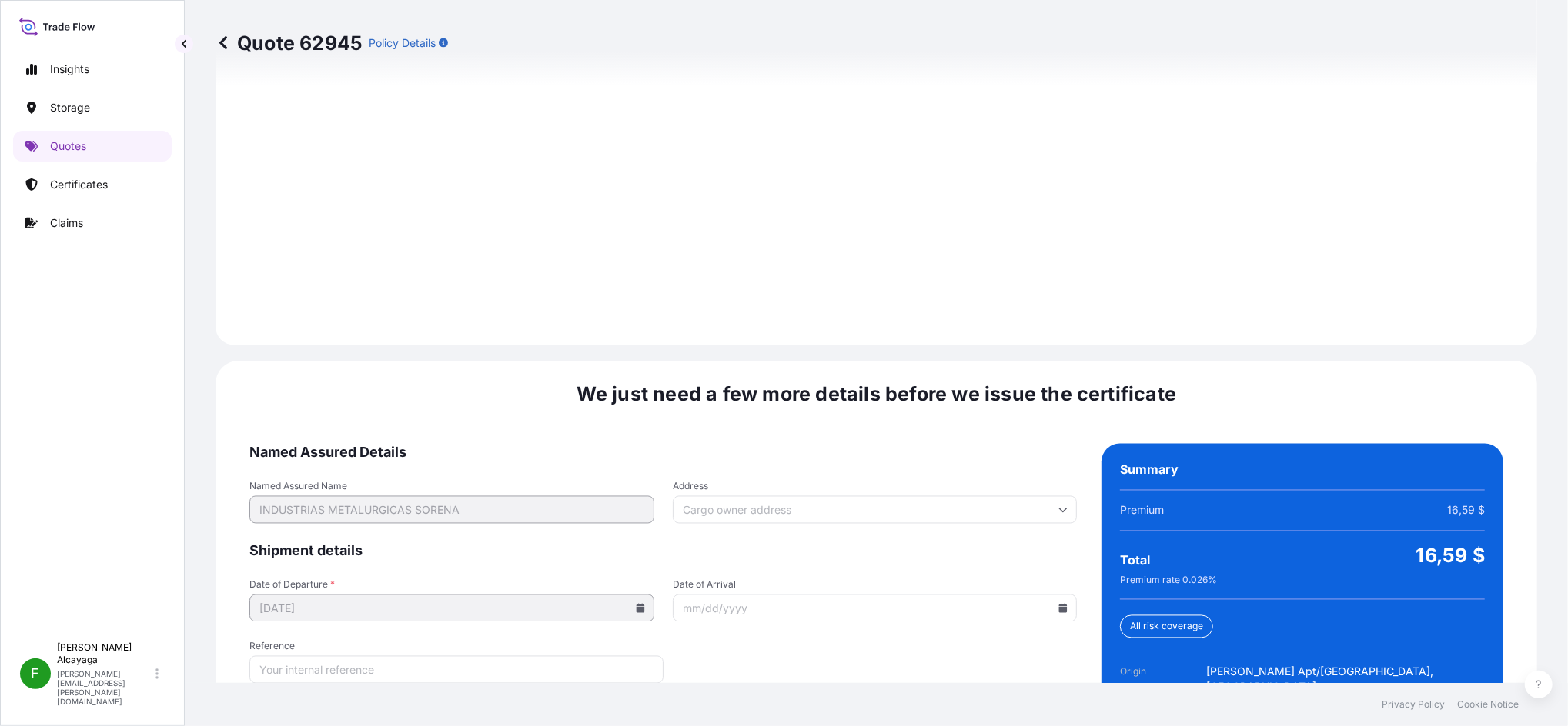
scroll to position [2185, 0]
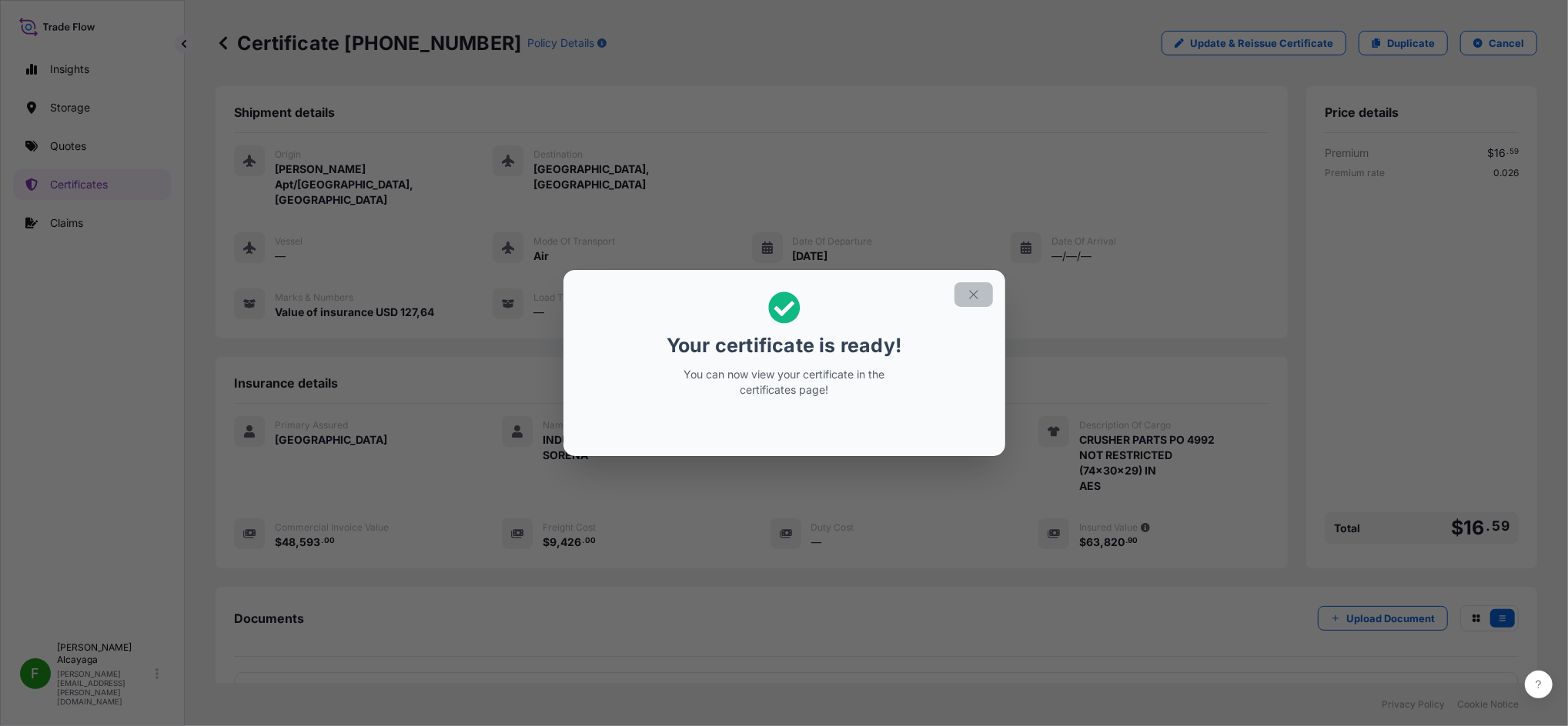
click at [977, 289] on icon "button" at bounding box center [974, 295] width 14 height 14
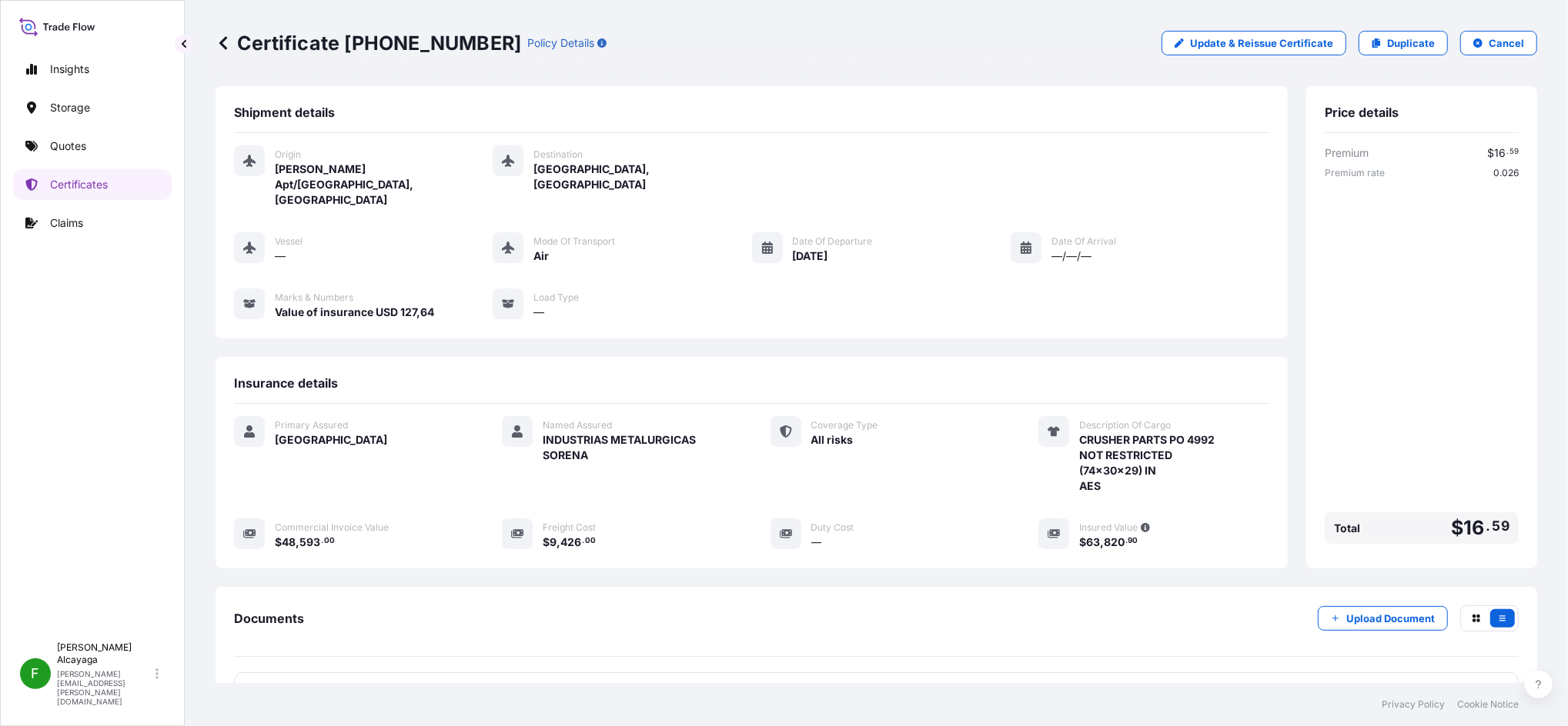
scroll to position [108, 0]
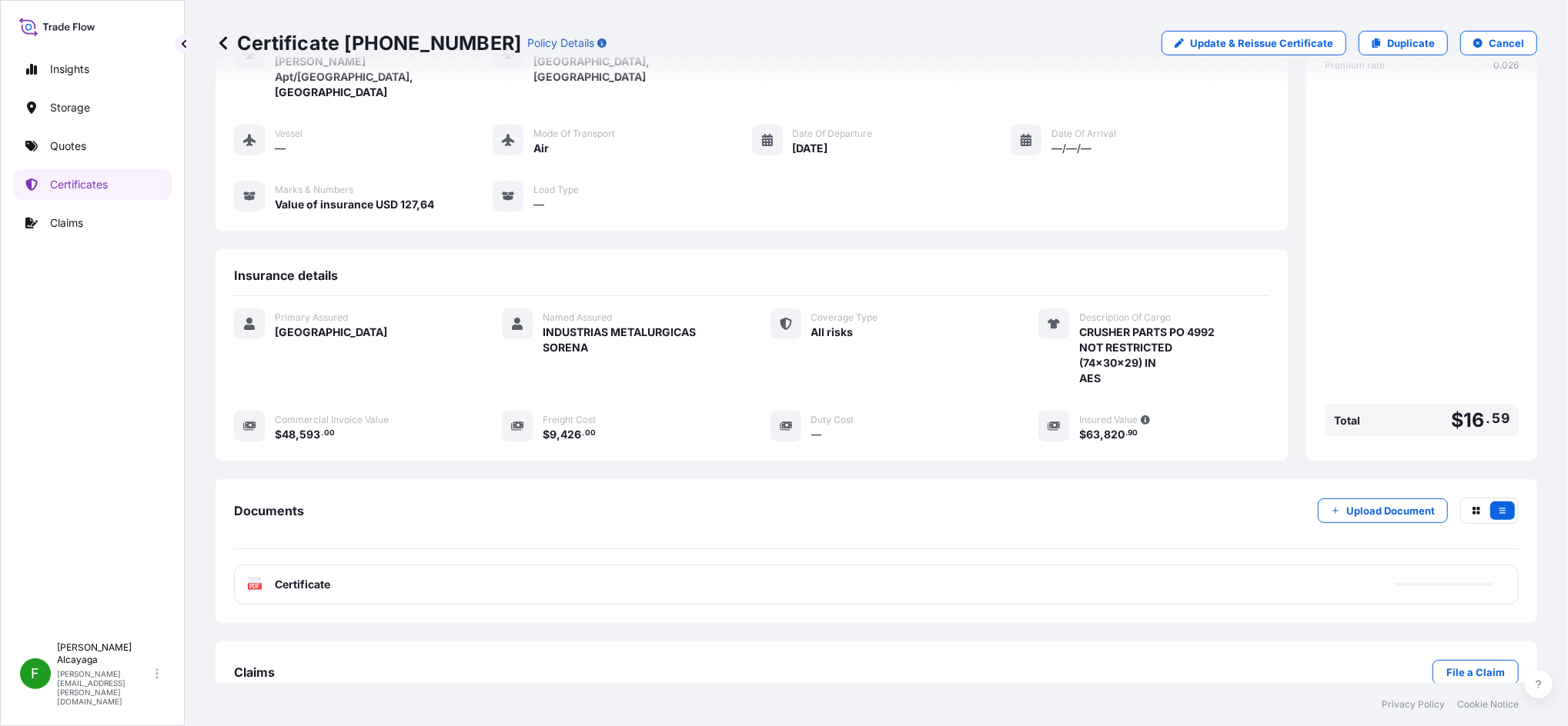
click at [814, 544] on div "PDF Certificate" at bounding box center [876, 584] width 1285 height 40
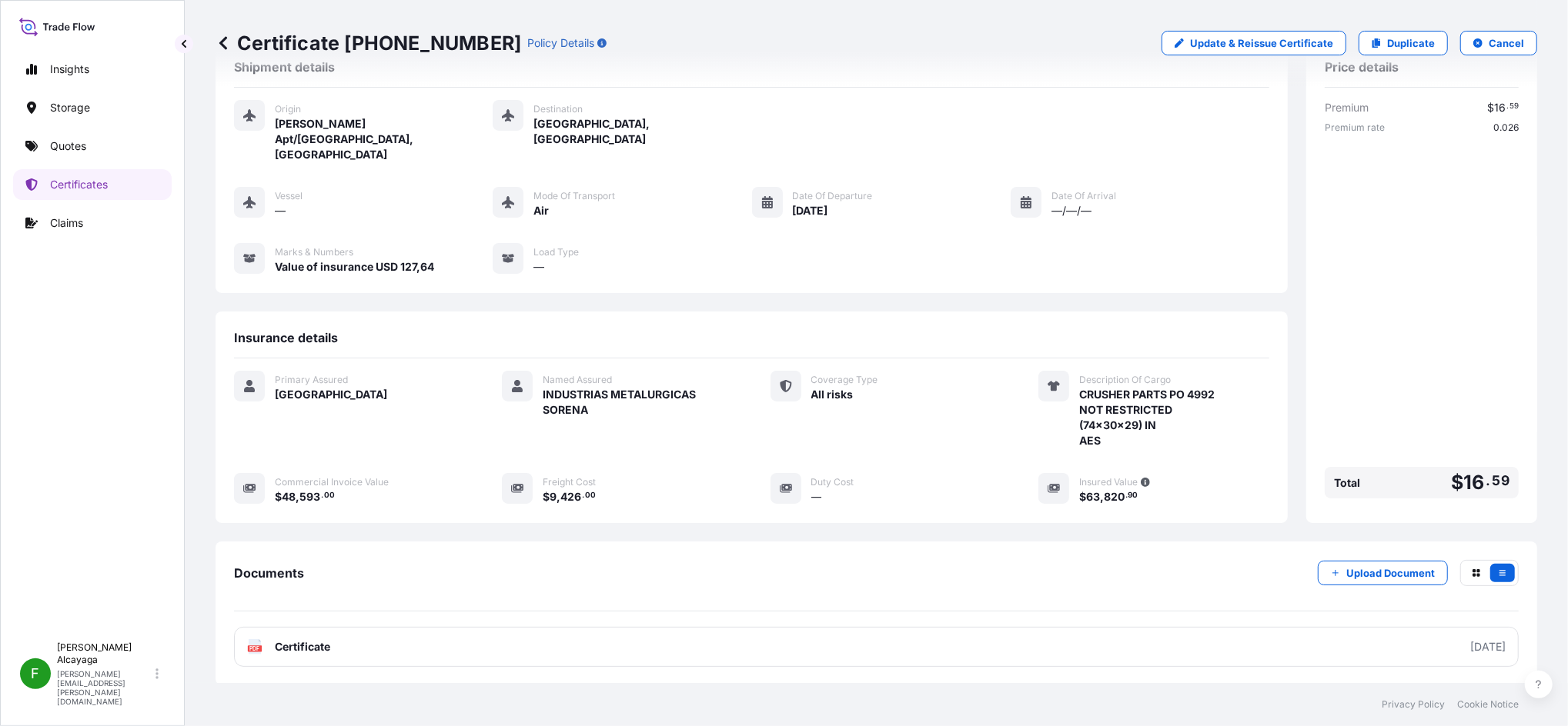
scroll to position [0, 0]
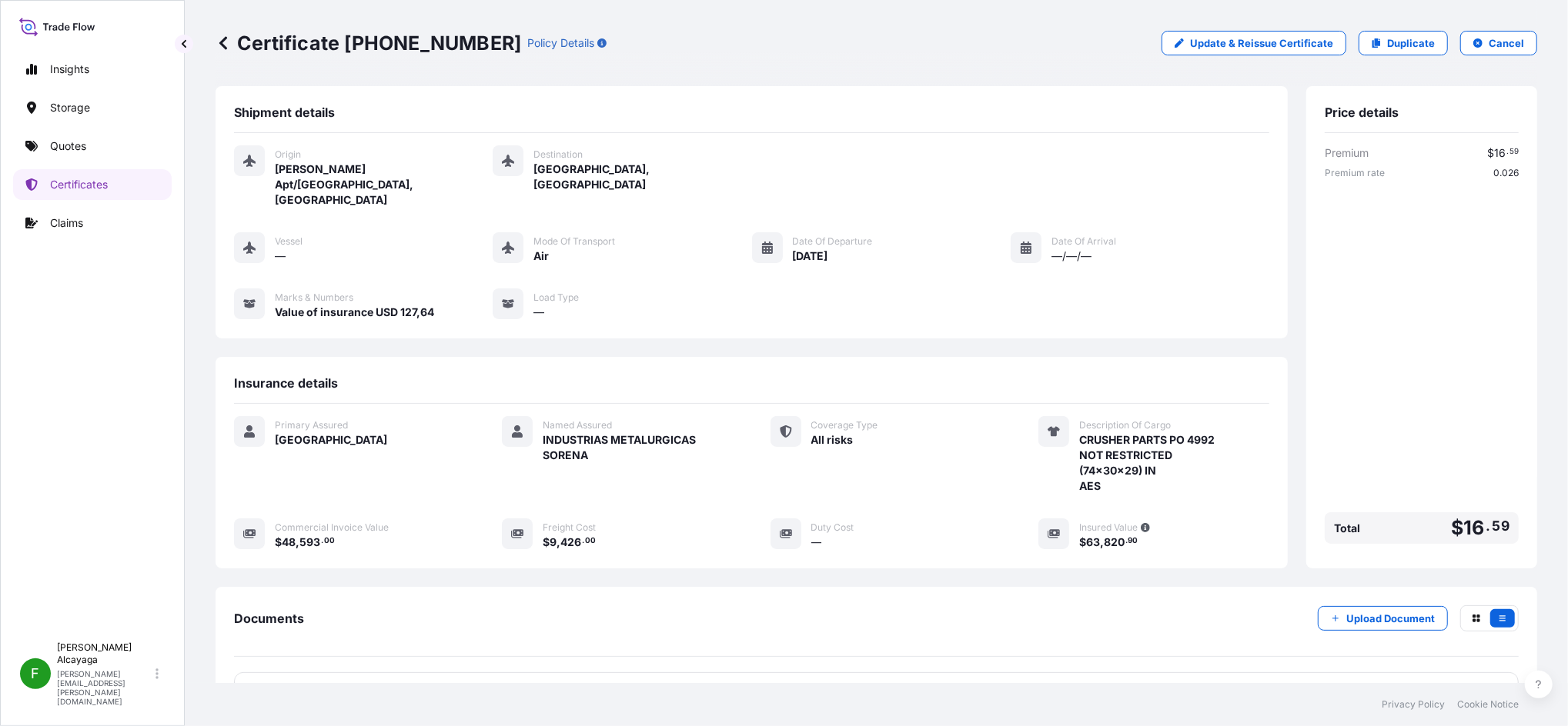
click at [312, 537] on span "593" at bounding box center [309, 543] width 21 height 11
click at [1175, 41] on p "Update & Reissue Certificate" at bounding box center [1261, 43] width 143 height 16
select select "Air"
select select "31618"
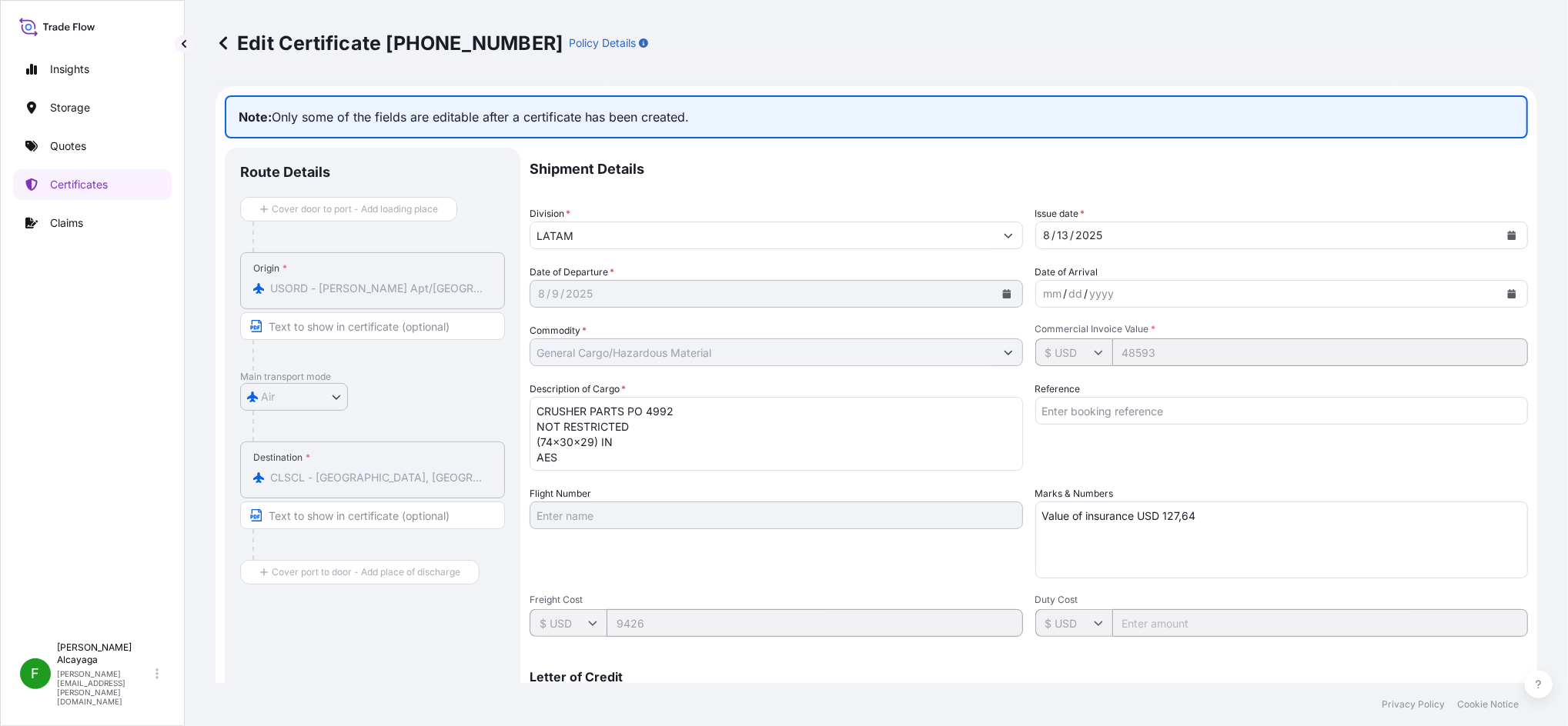
click at [223, 37] on icon at bounding box center [223, 43] width 16 height 16
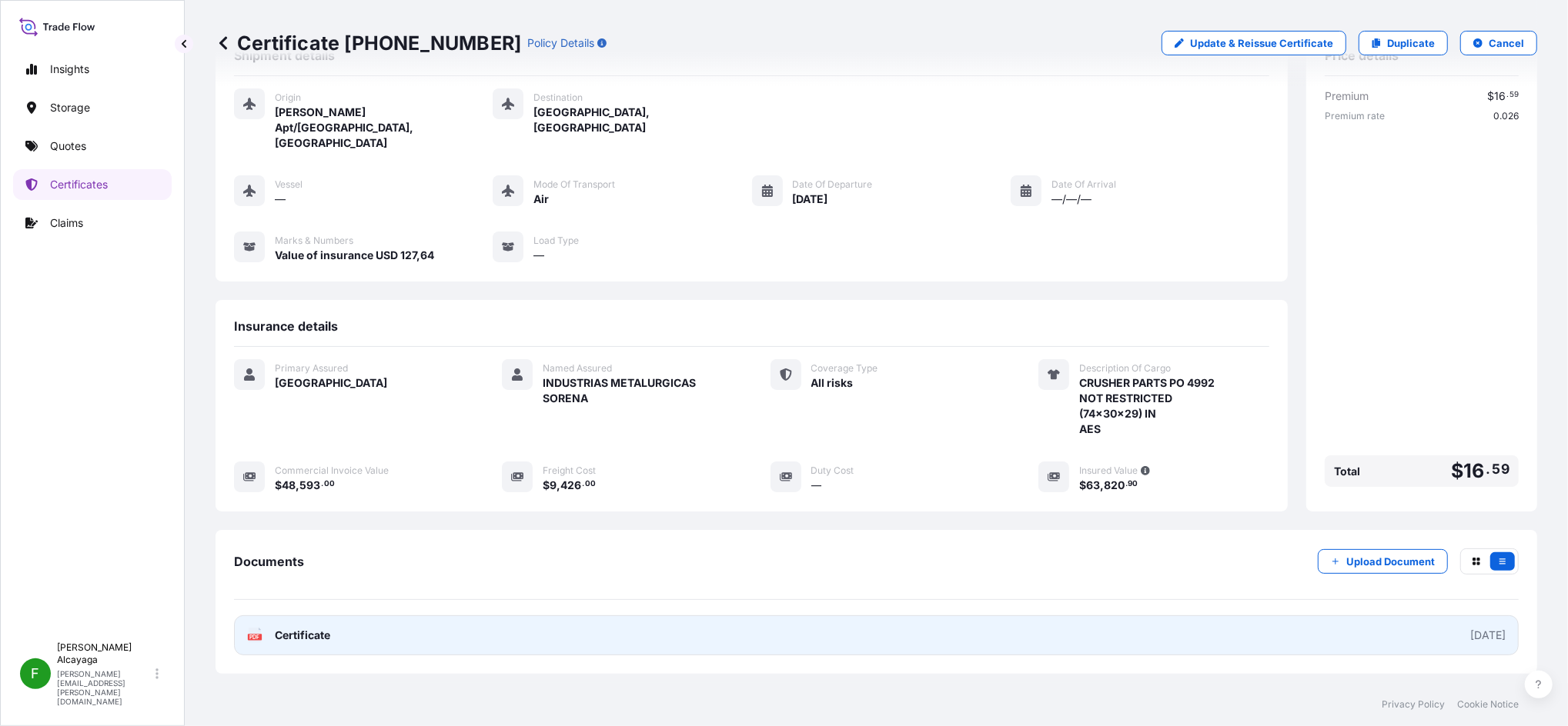
scroll to position [108, 0]
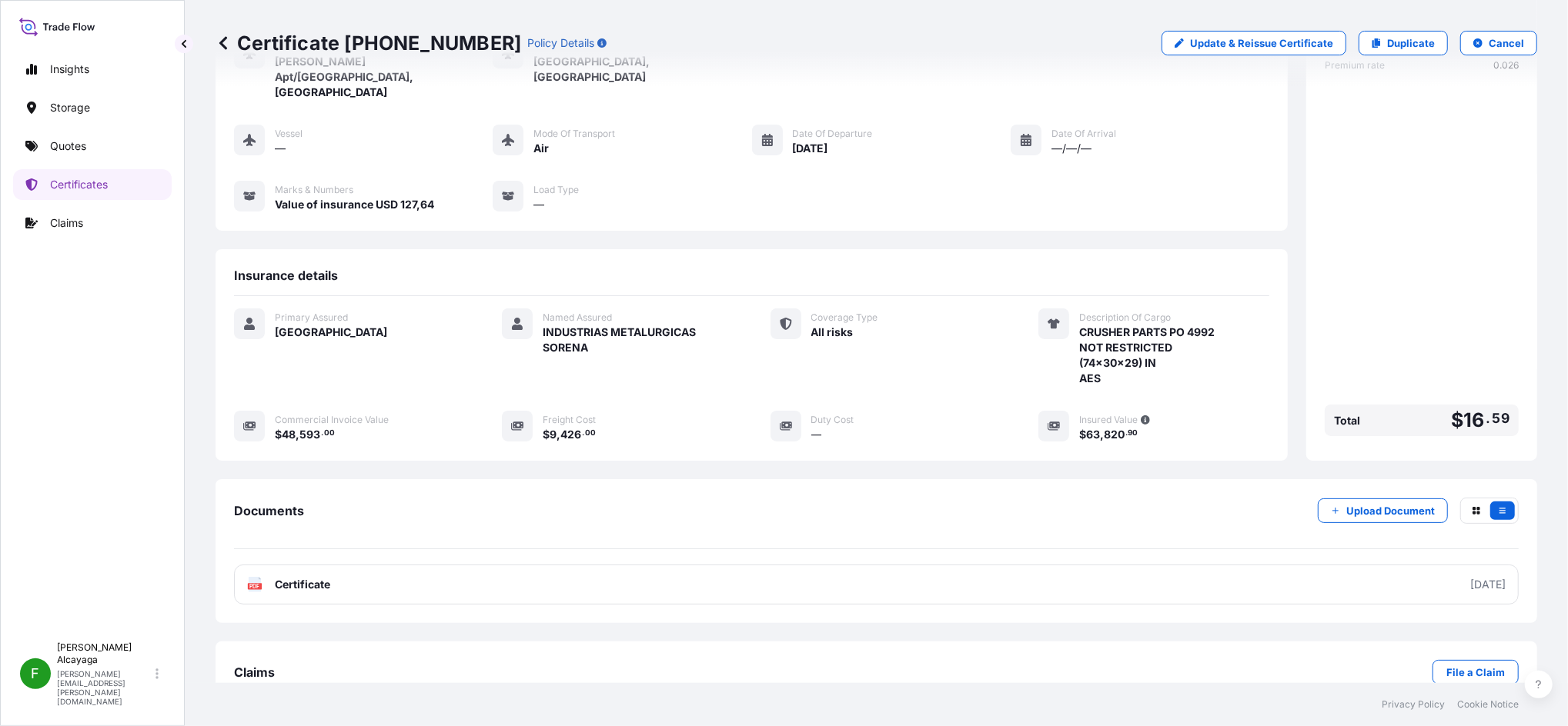
click at [548, 521] on div "Documents Upload Document PDF Certificate 2025-08-13" at bounding box center [876, 551] width 1285 height 107
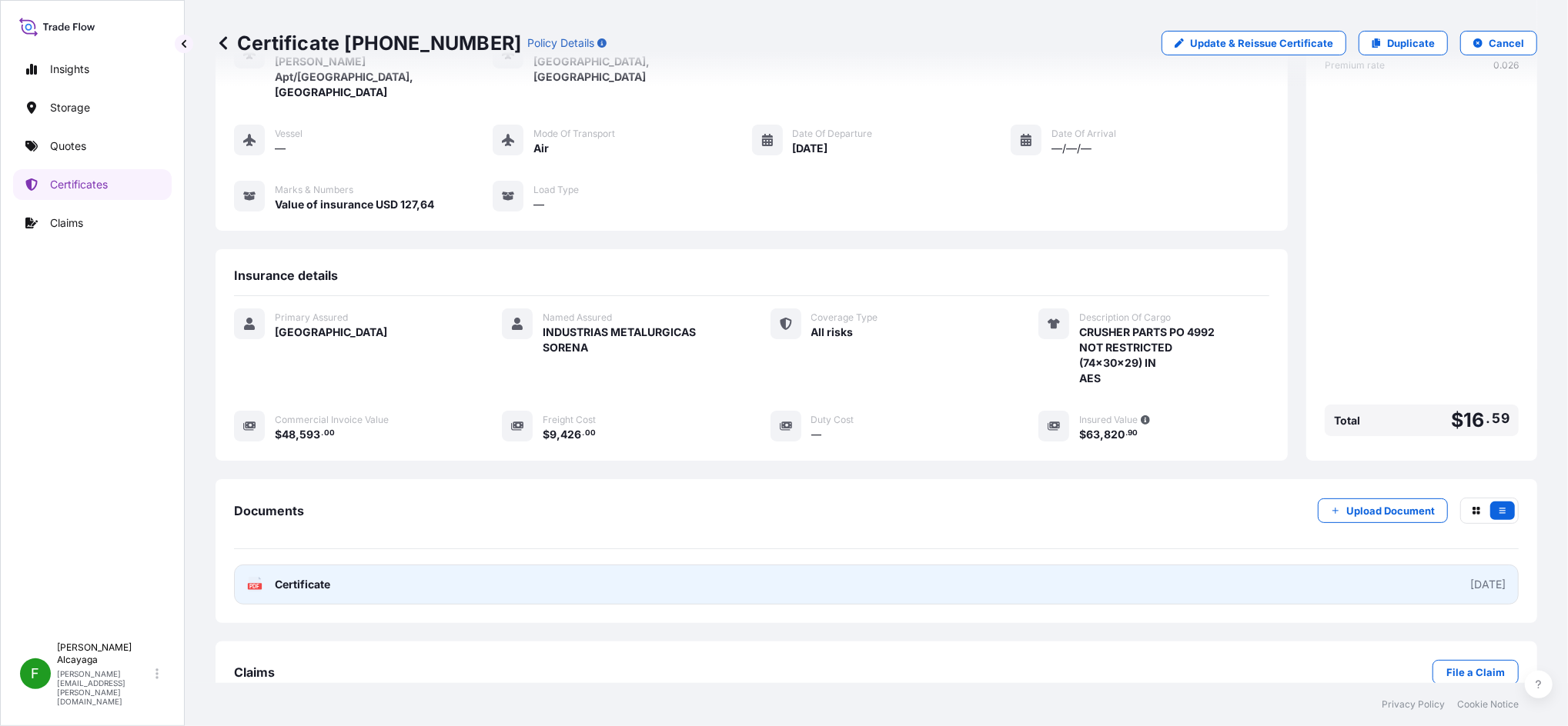
click at [561, 544] on link "PDF Certificate 2025-08-13" at bounding box center [876, 584] width 1285 height 40
